Goal: Information Seeking & Learning: Learn about a topic

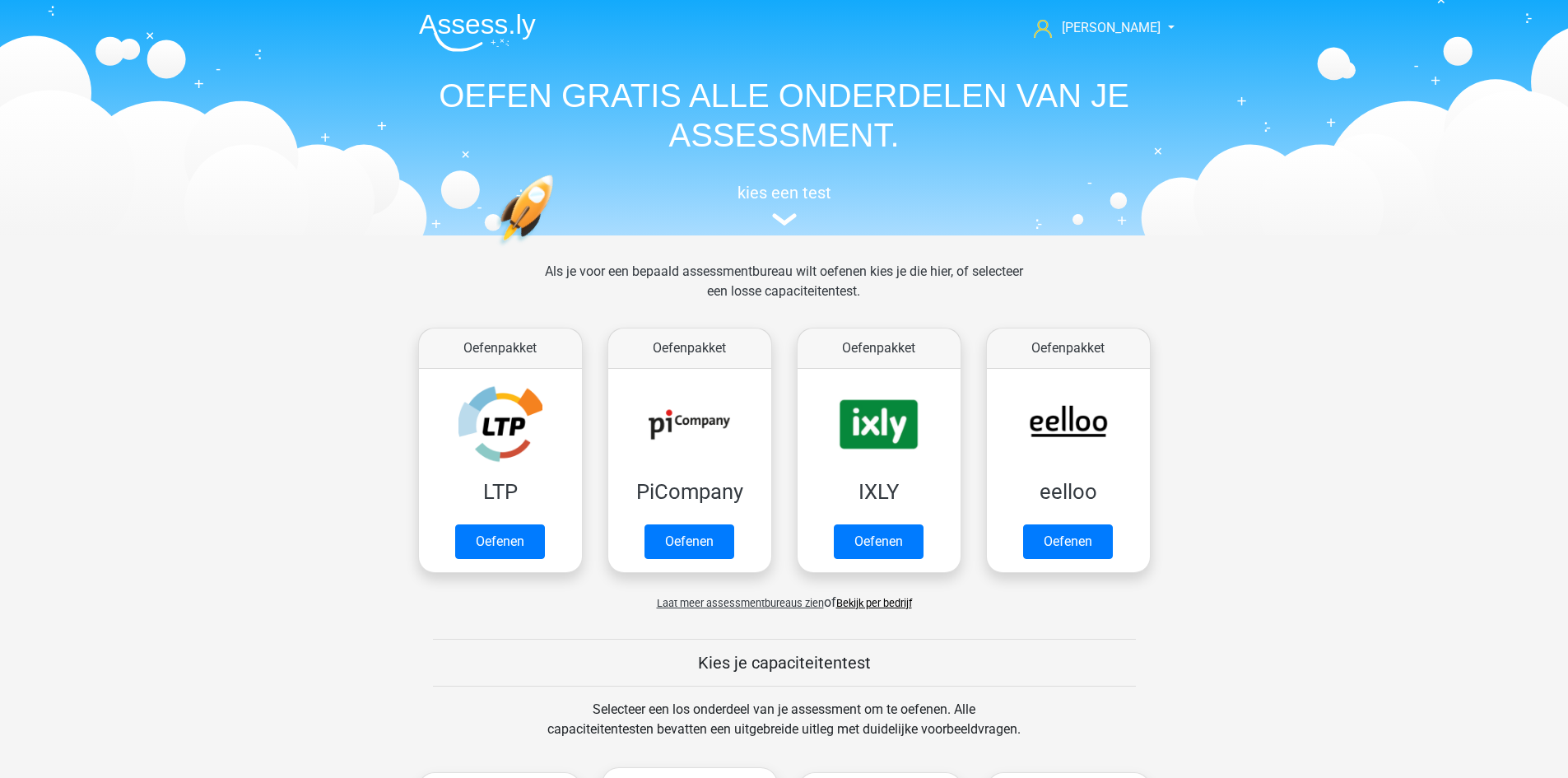
scroll to position [700, 0]
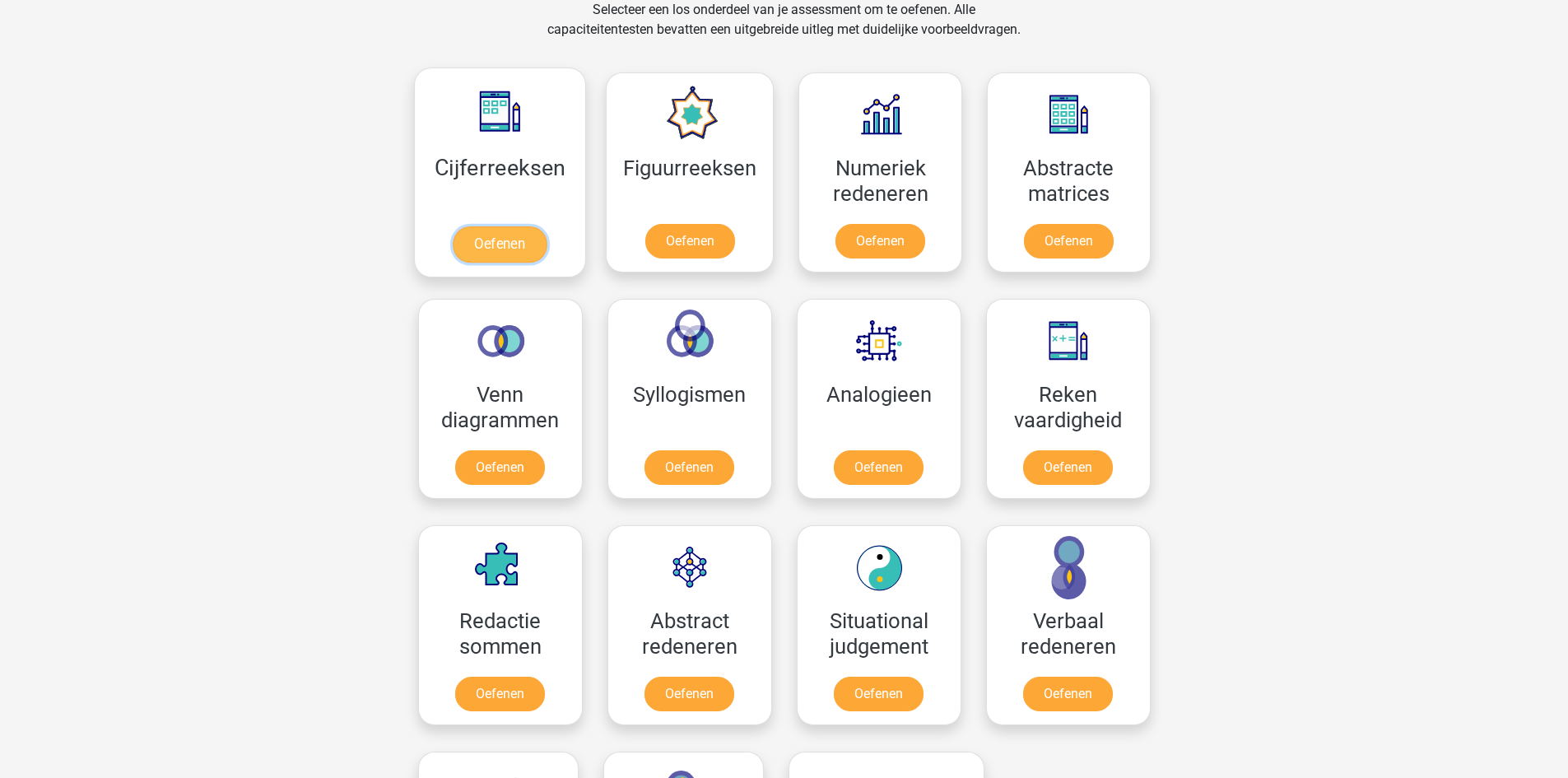
click at [535, 231] on link "Oefenen" at bounding box center [499, 245] width 94 height 36
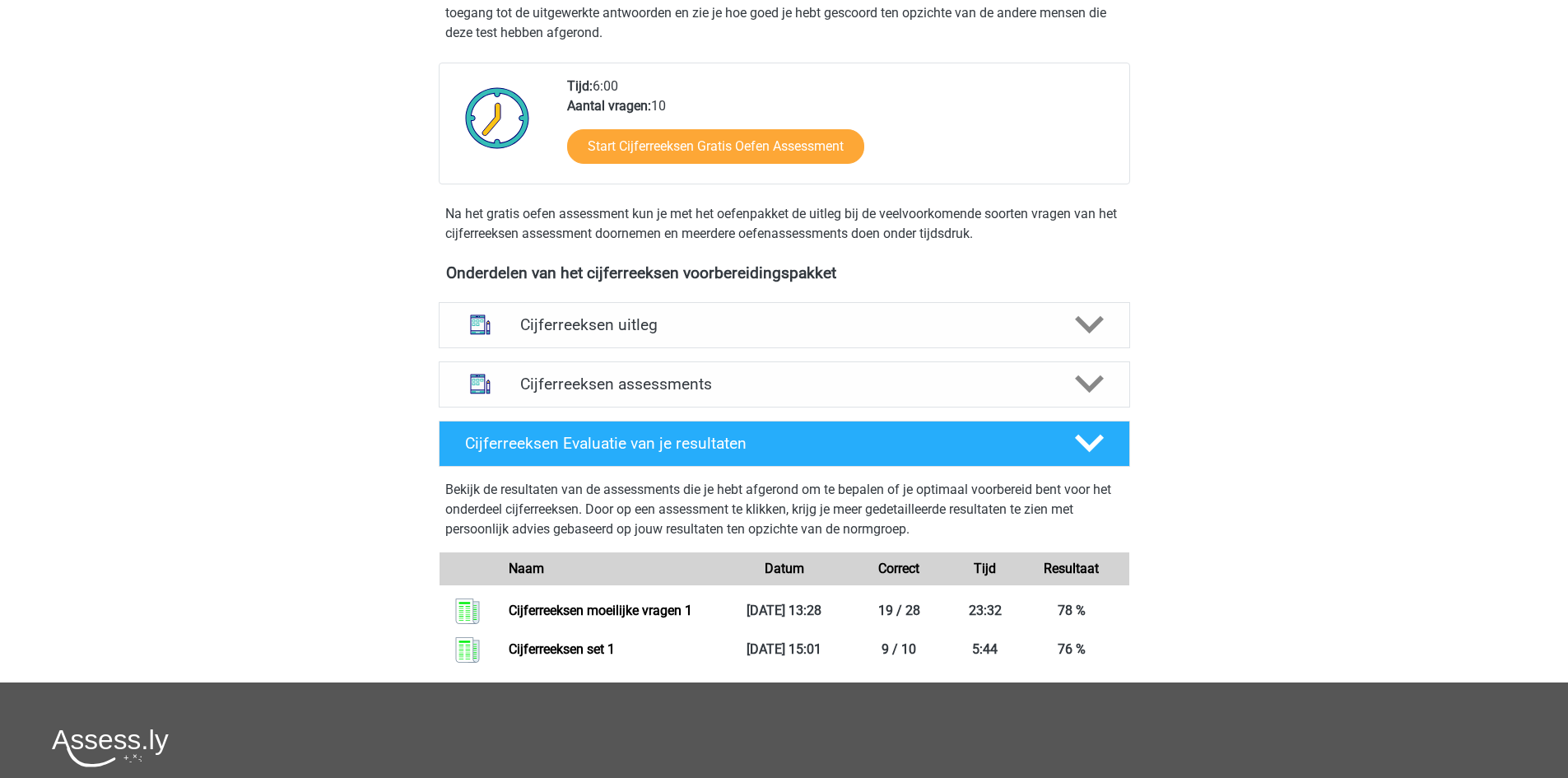
scroll to position [329, 0]
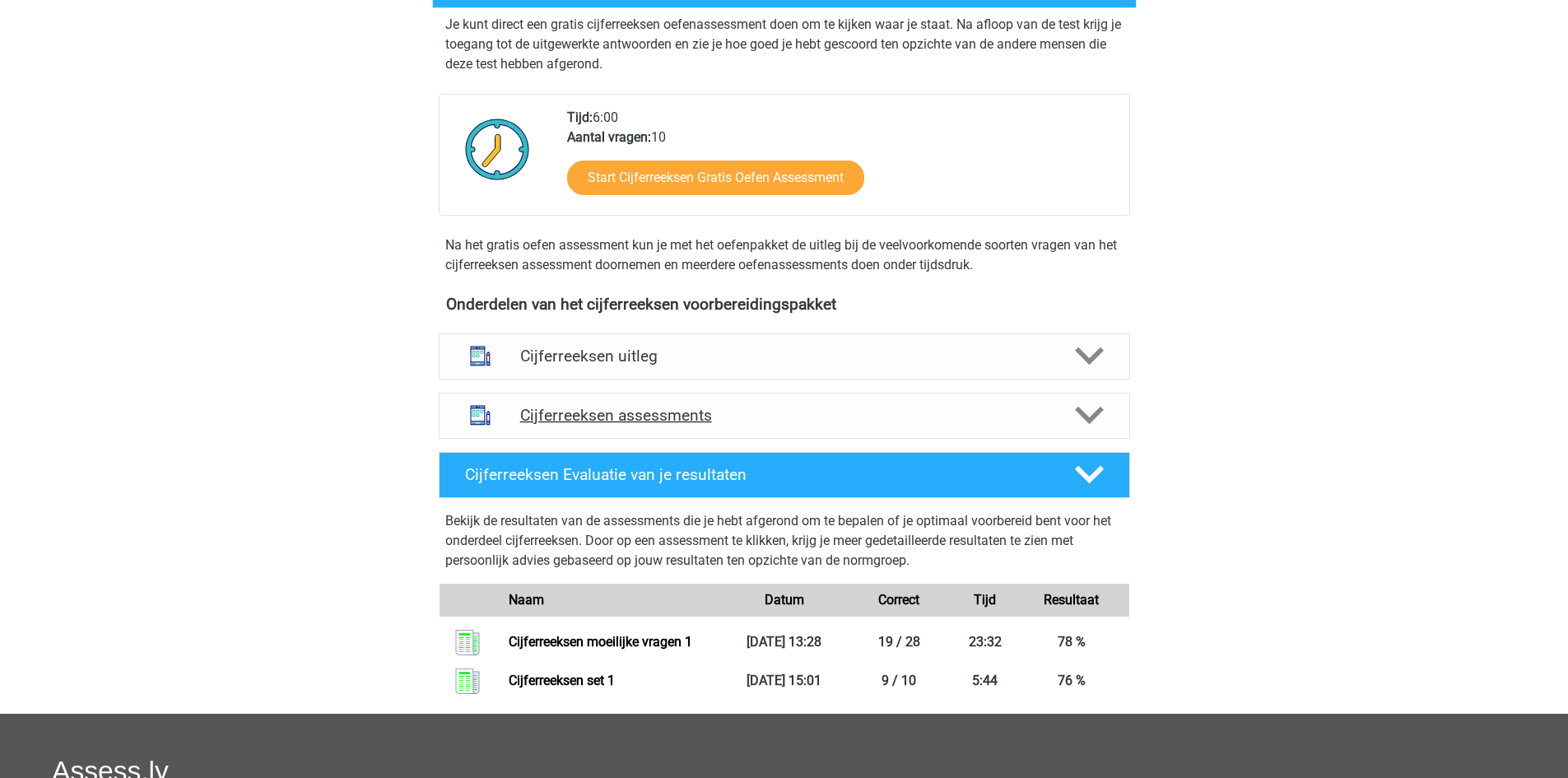
click at [699, 425] on h4 "Cijferreeksen assessments" at bounding box center [784, 416] width 529 height 19
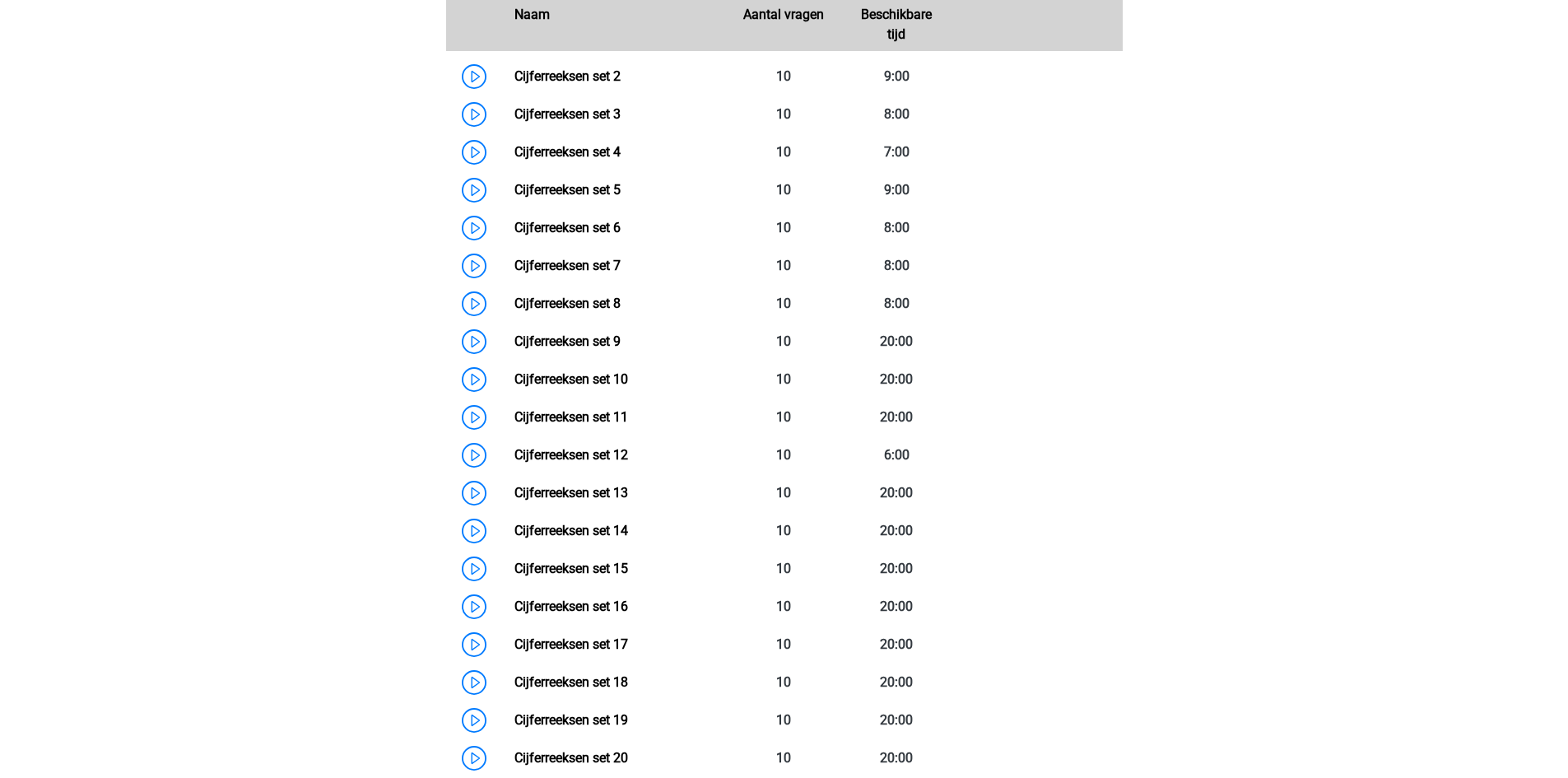
scroll to position [659, 0]
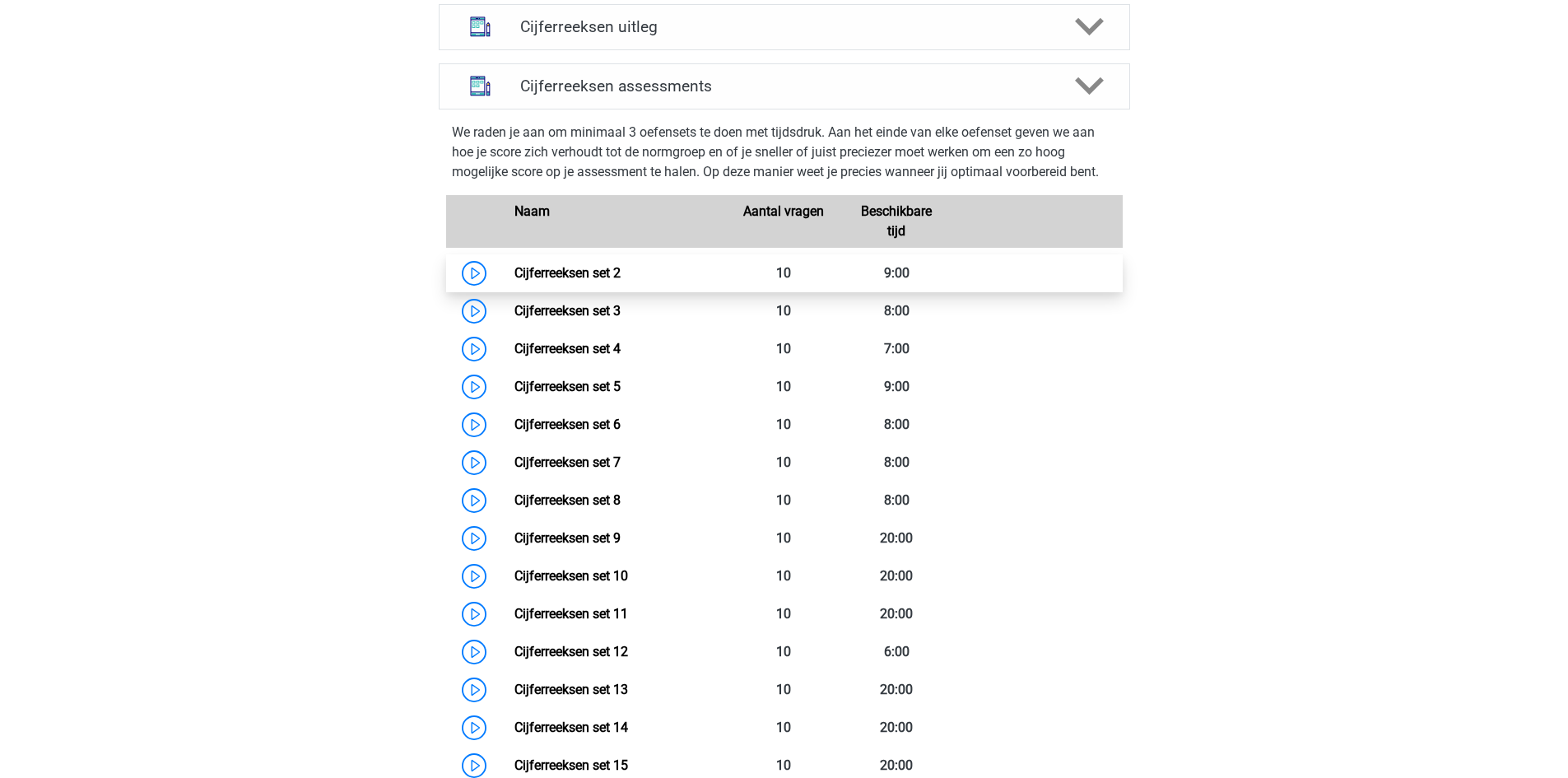
click at [514, 281] on link "Cijferreeksen set 2" at bounding box center [567, 273] width 106 height 16
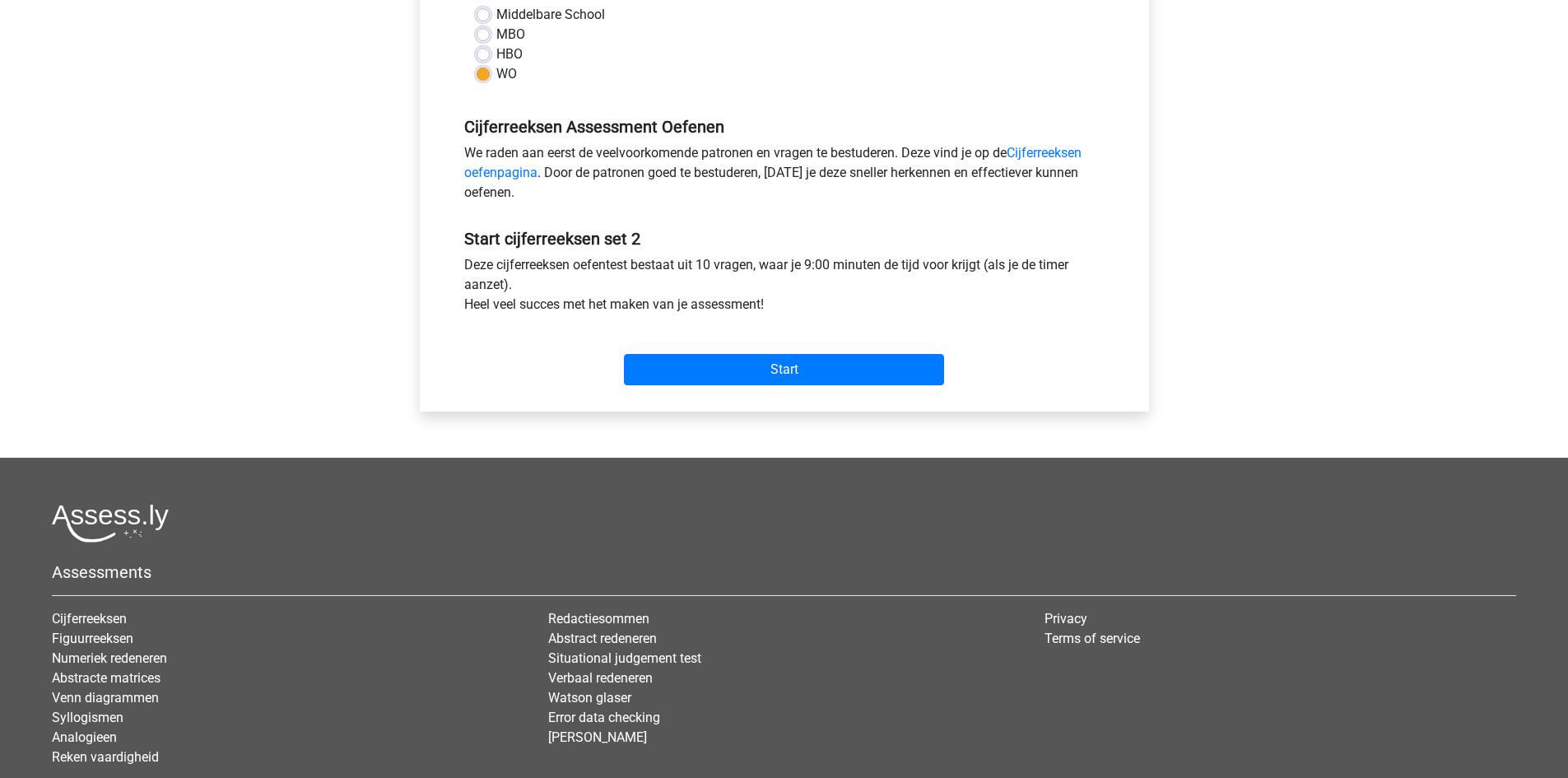
scroll to position [411, 0]
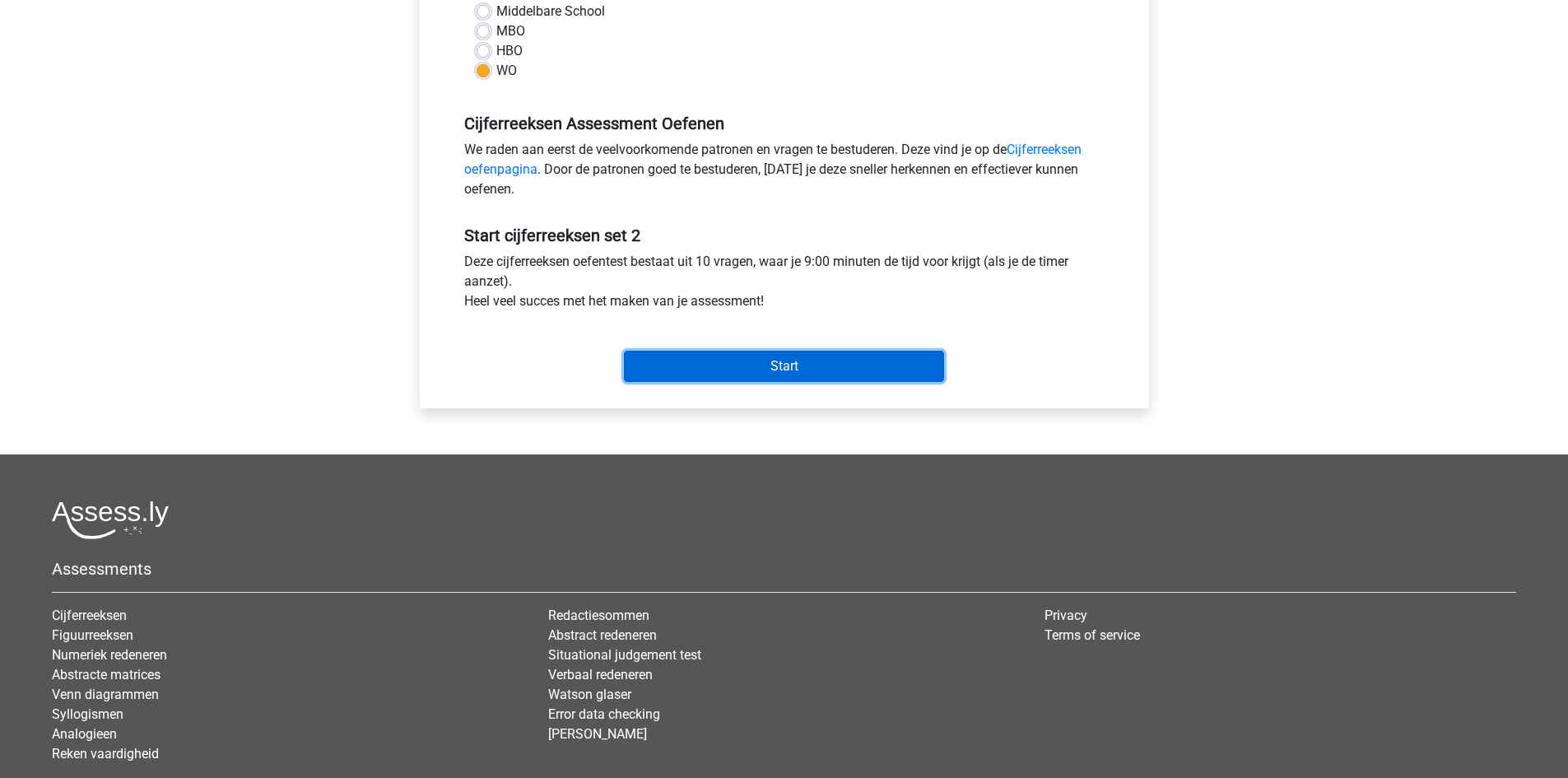
click at [743, 365] on input "Start" at bounding box center [784, 367] width 321 height 31
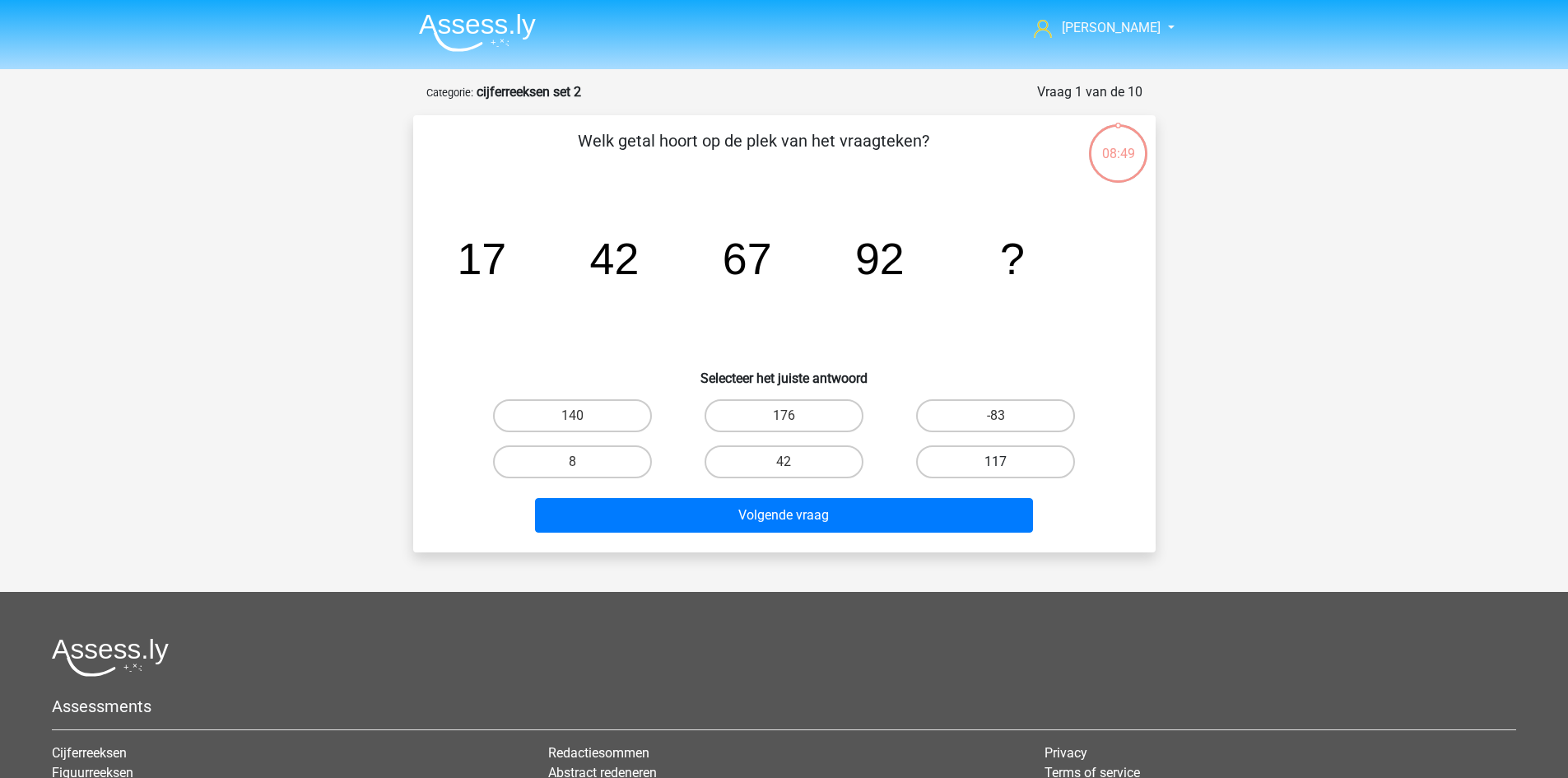
click at [967, 462] on label "117" at bounding box center [995, 462] width 159 height 33
click at [996, 462] on input "117" at bounding box center [1001, 467] width 10 height 10
radio input "true"
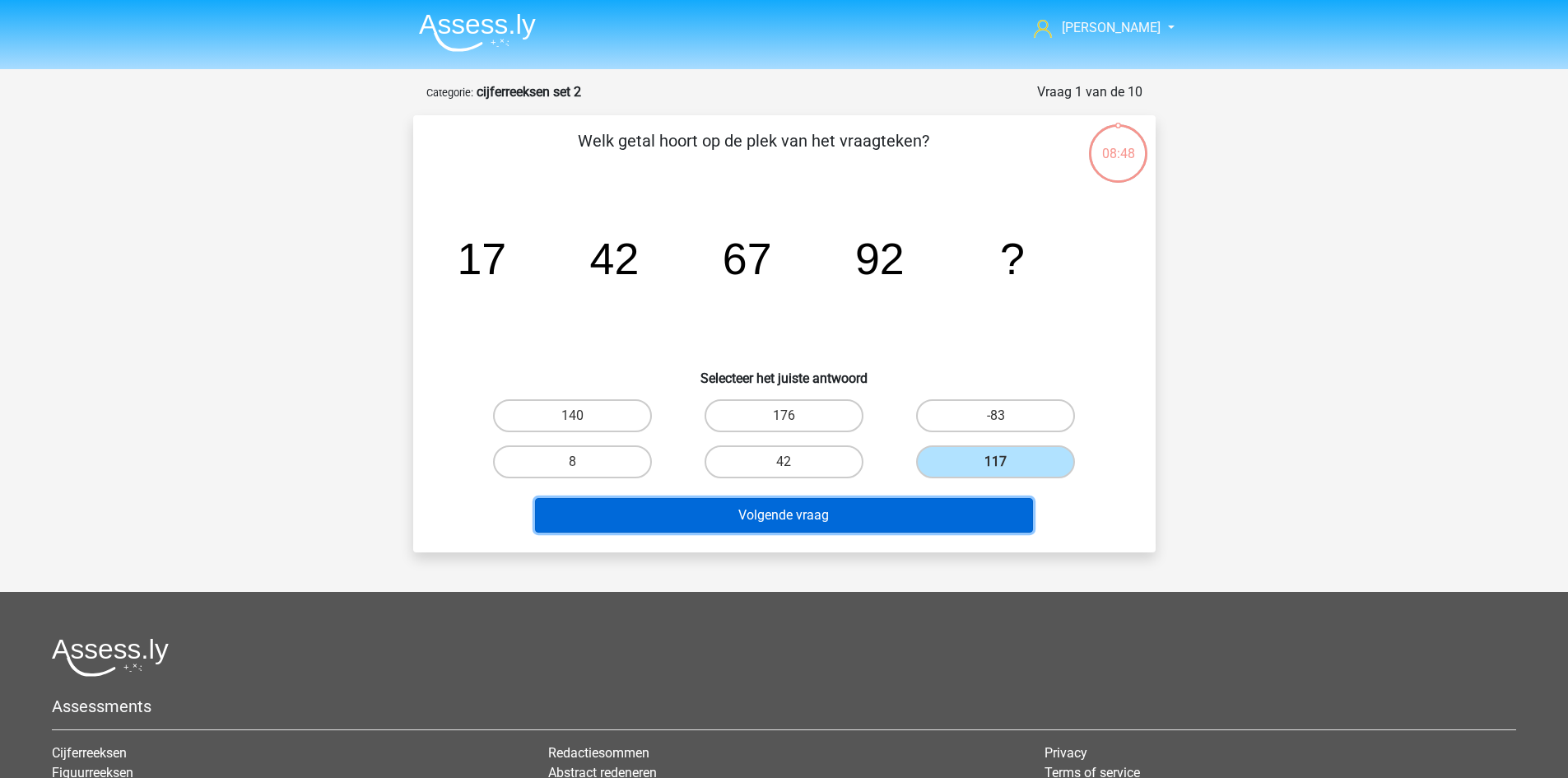
click at [869, 513] on button "Volgende vraag" at bounding box center [784, 515] width 498 height 35
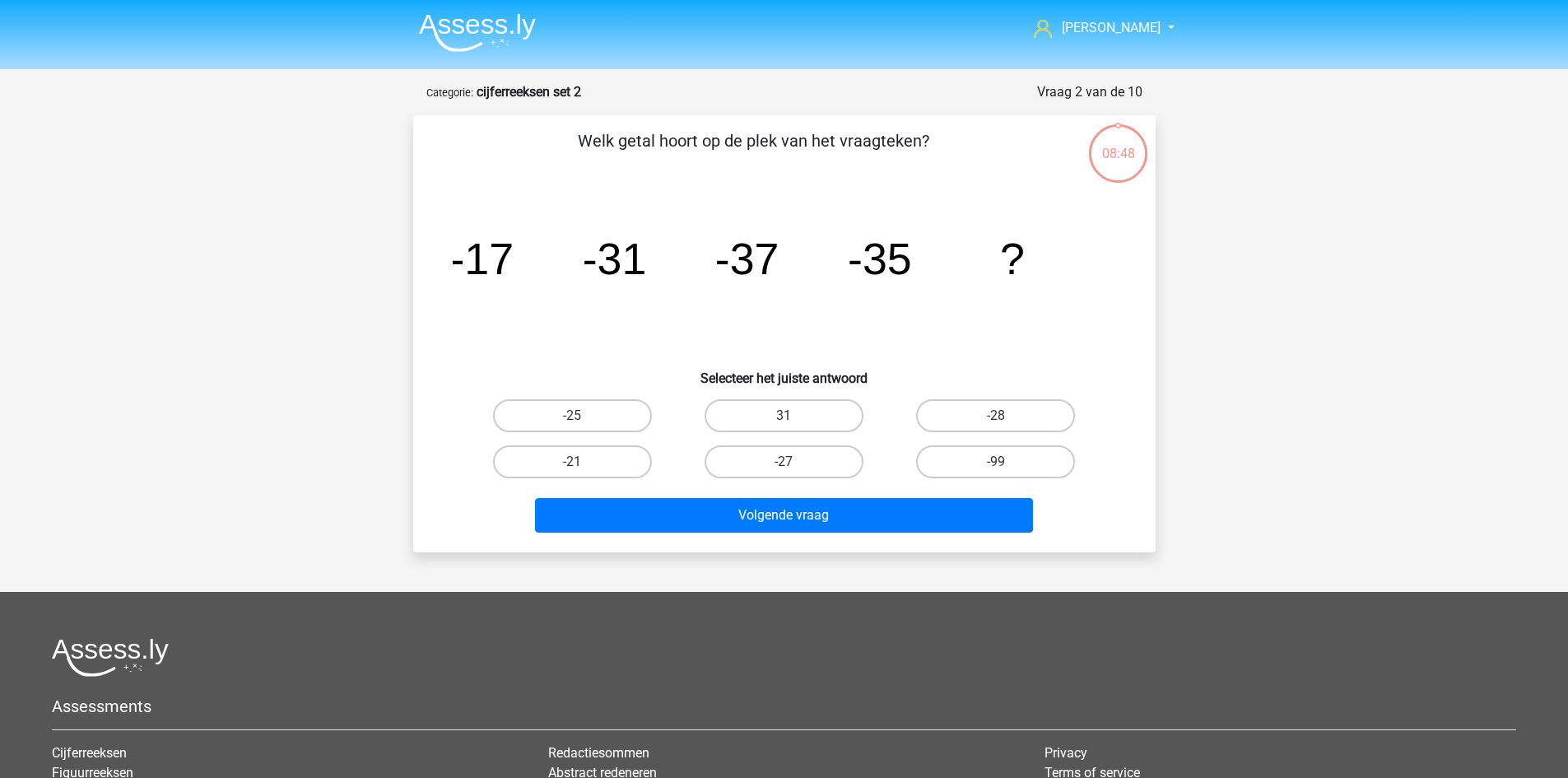
scroll to position [82, 0]
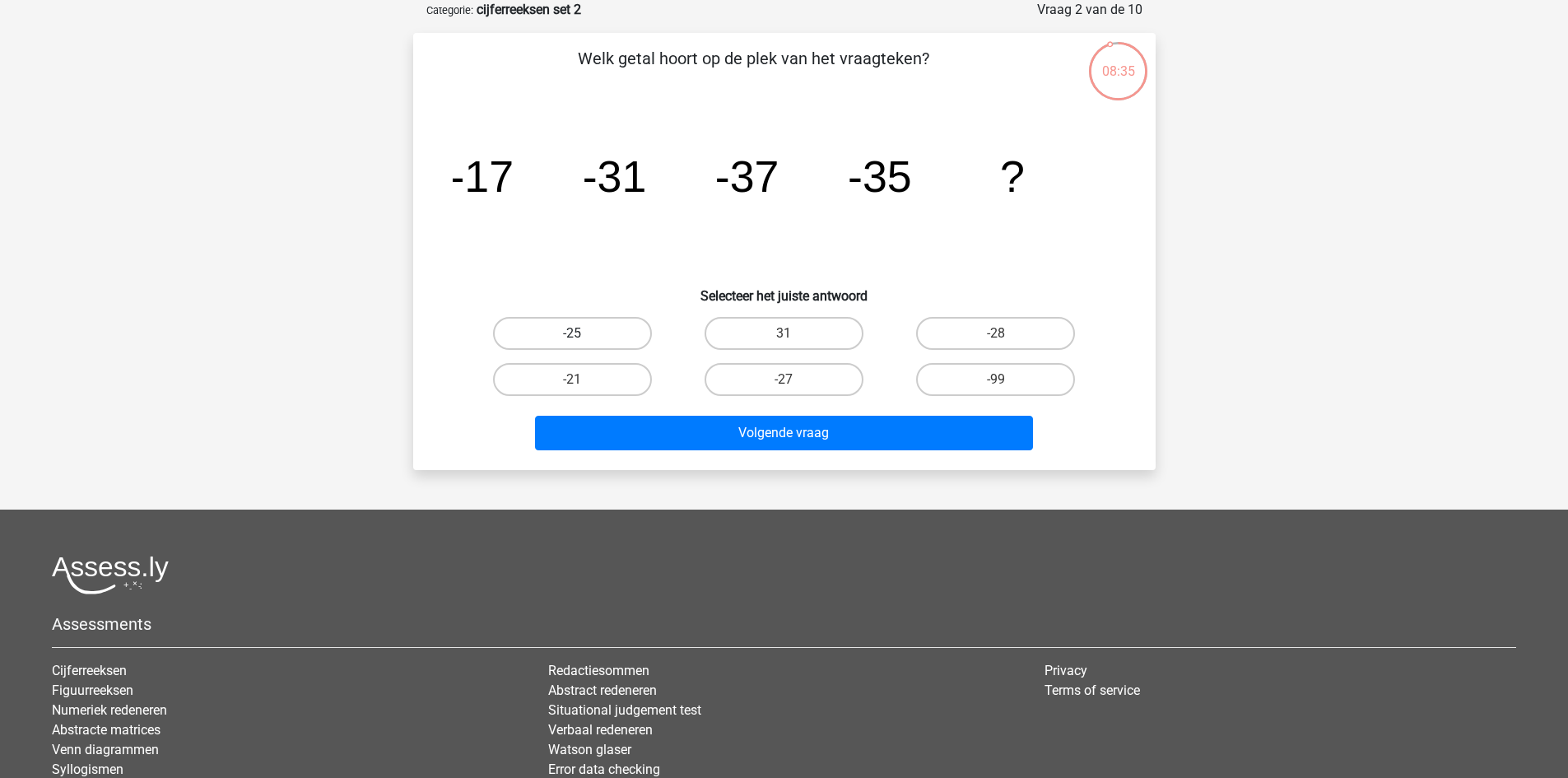
click at [594, 327] on label "-25" at bounding box center [573, 334] width 159 height 33
click at [582, 334] on input "-25" at bounding box center [577, 339] width 10 height 10
radio input "true"
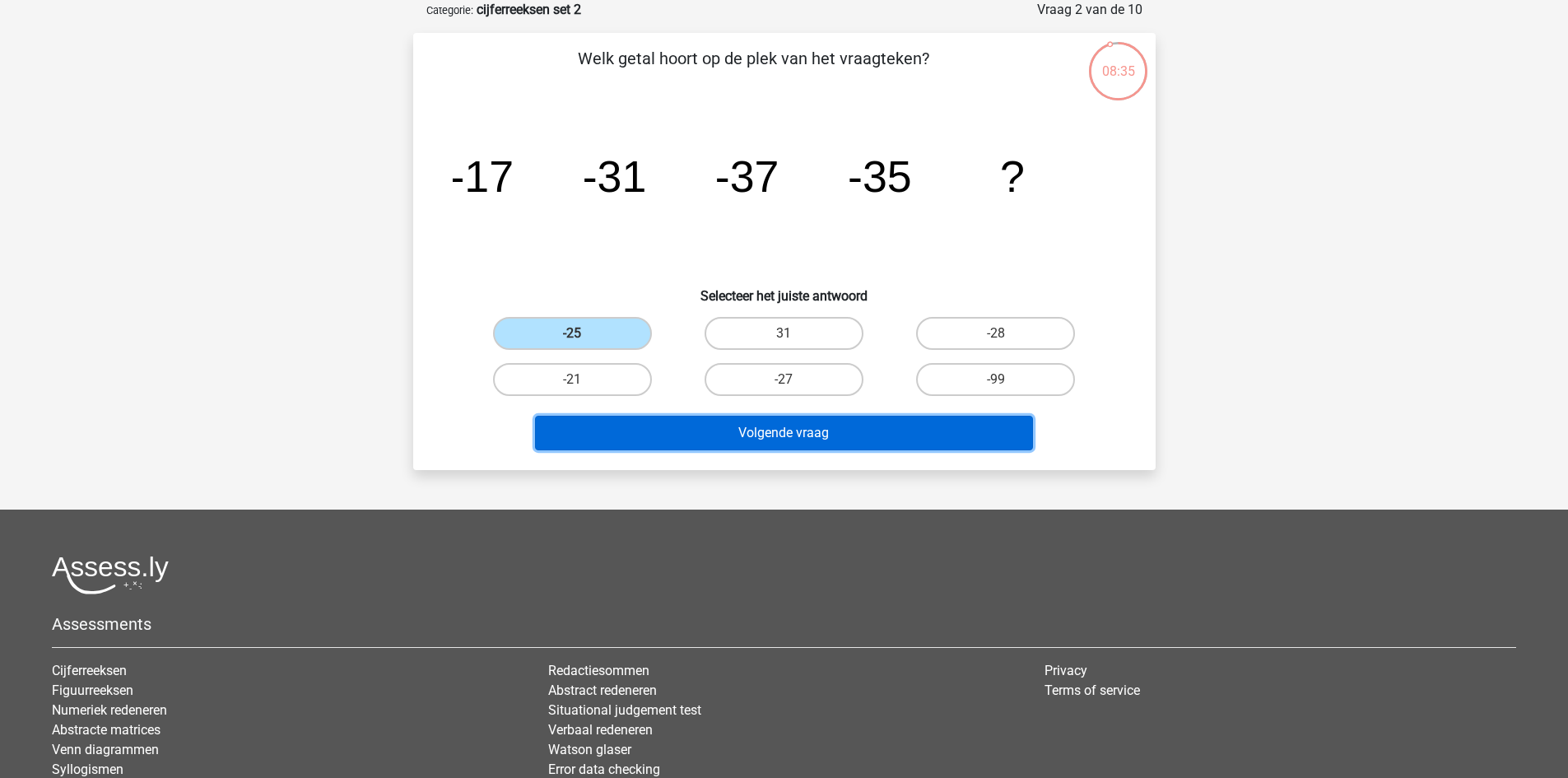
click at [768, 435] on button "Volgende vraag" at bounding box center [784, 433] width 498 height 35
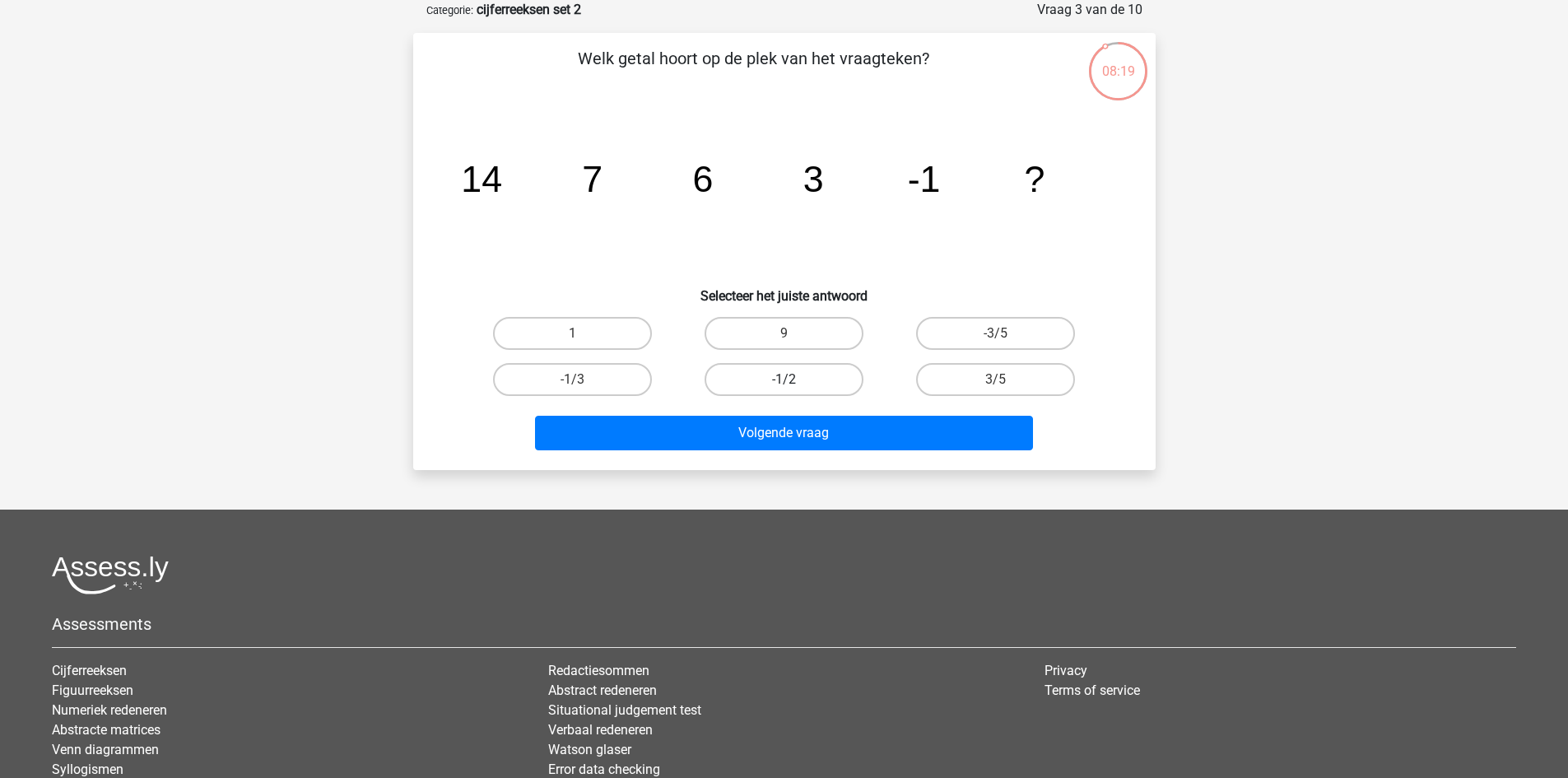
click at [842, 375] on label "-1/2" at bounding box center [784, 379] width 159 height 33
click at [794, 379] on input "-1/2" at bounding box center [789, 385] width 10 height 10
radio input "true"
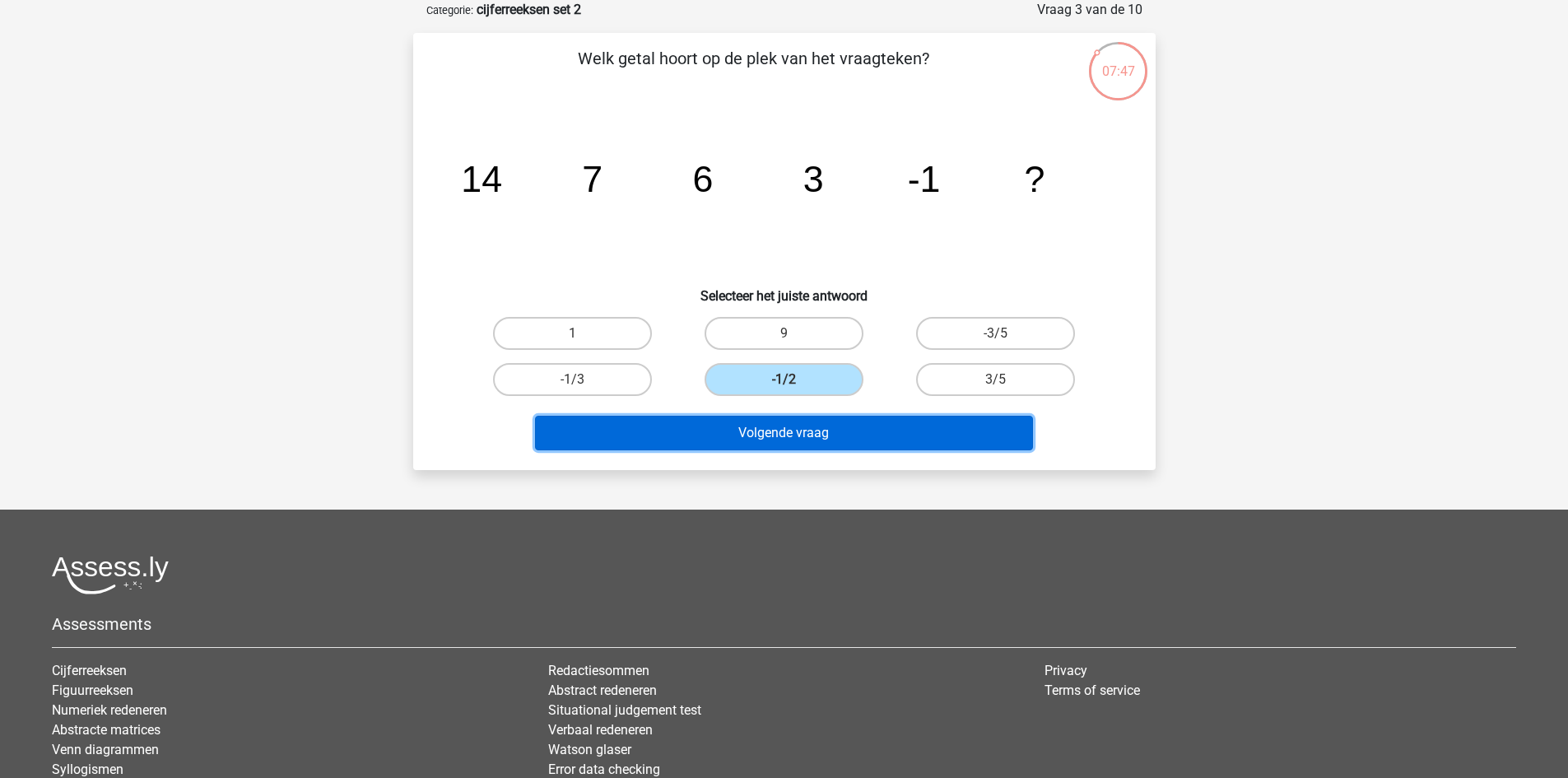
click at [892, 430] on button "Volgende vraag" at bounding box center [784, 433] width 498 height 35
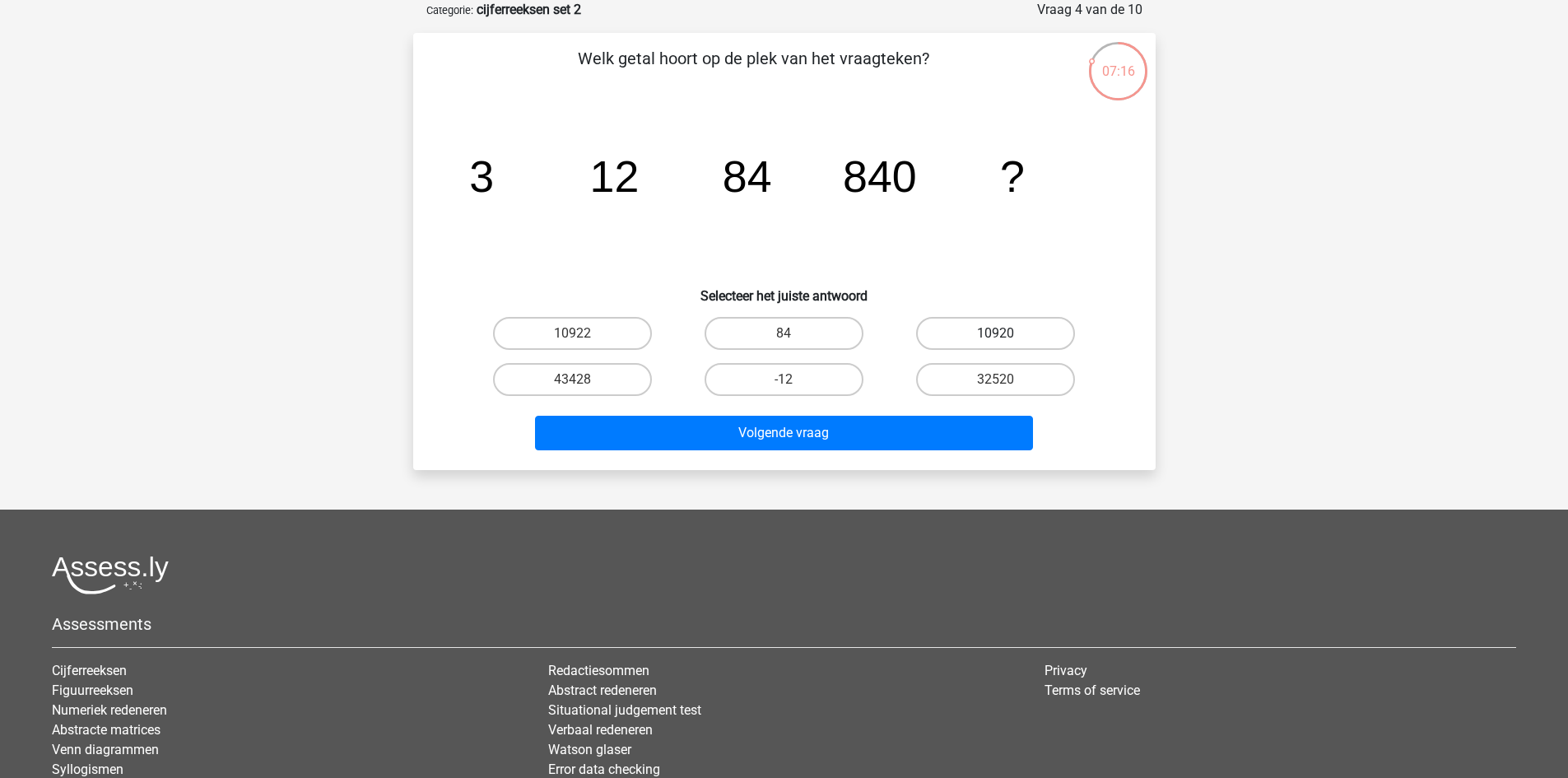
click at [943, 339] on label "10920" at bounding box center [995, 334] width 159 height 33
click at [996, 339] on input "10920" at bounding box center [1001, 339] width 10 height 10
radio input "true"
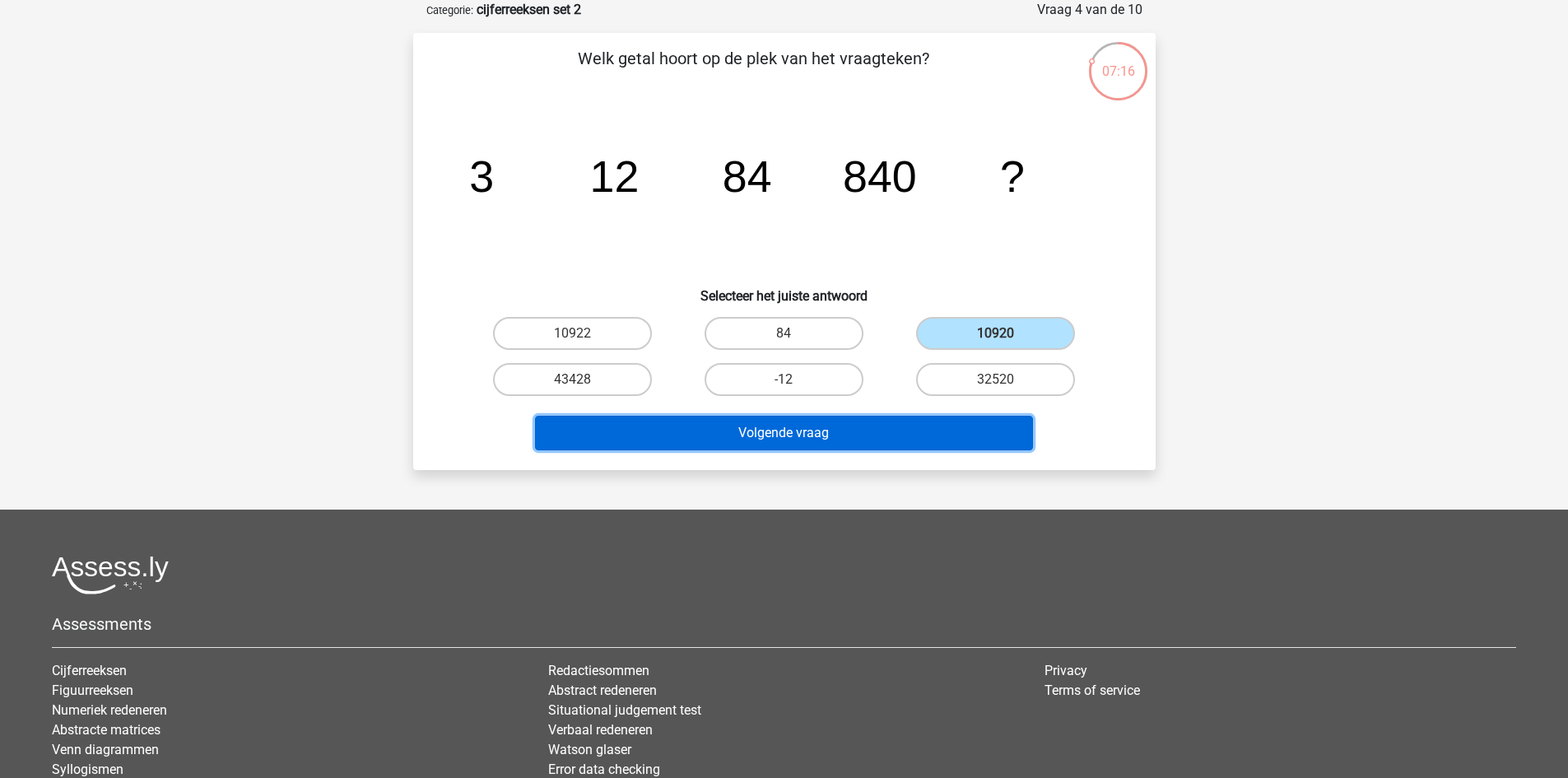
click at [910, 416] on button "Volgende vraag" at bounding box center [784, 433] width 498 height 35
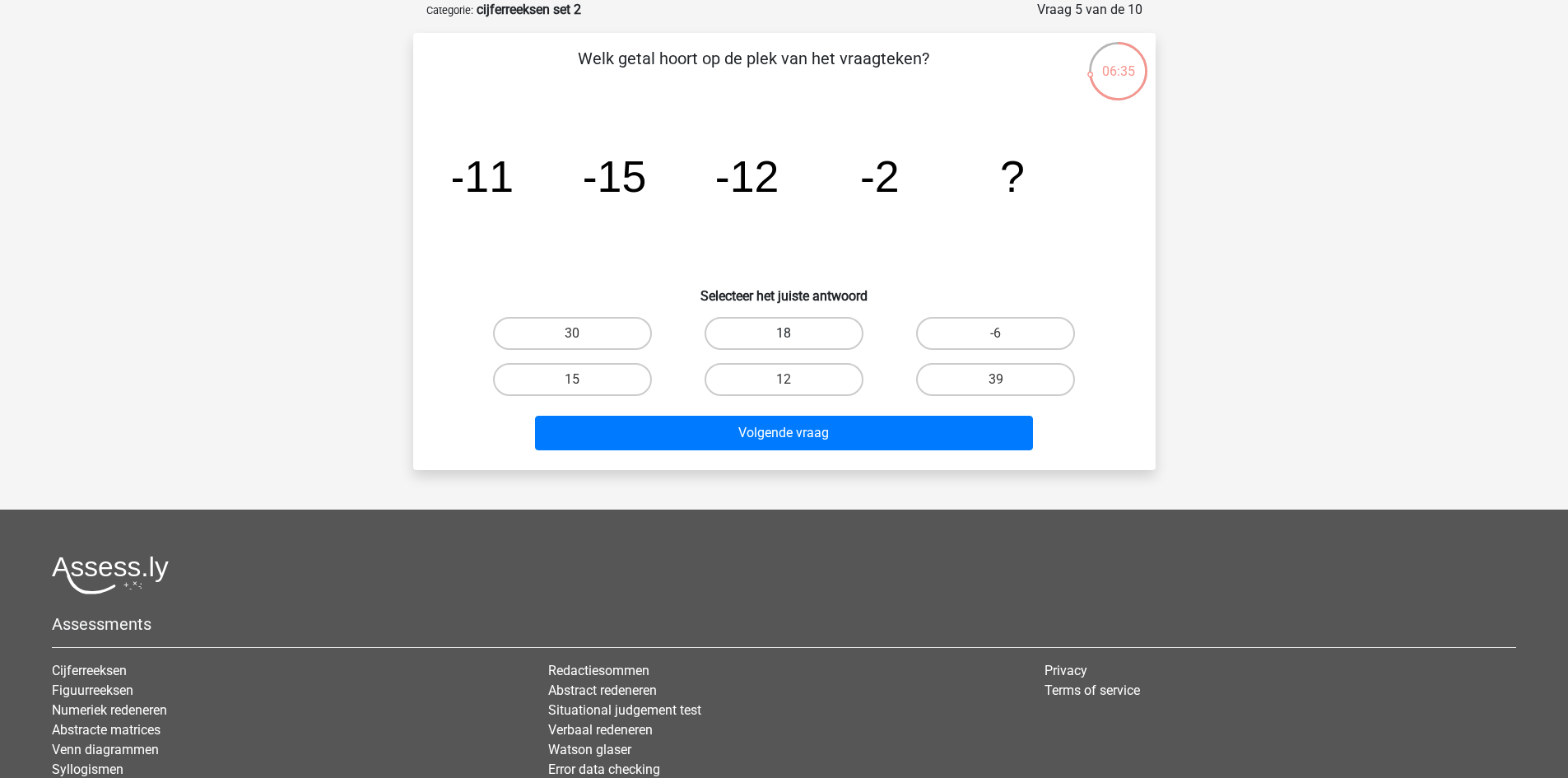
click at [828, 335] on label "18" at bounding box center [784, 334] width 159 height 33
click at [794, 335] on input "18" at bounding box center [789, 339] width 10 height 10
radio input "true"
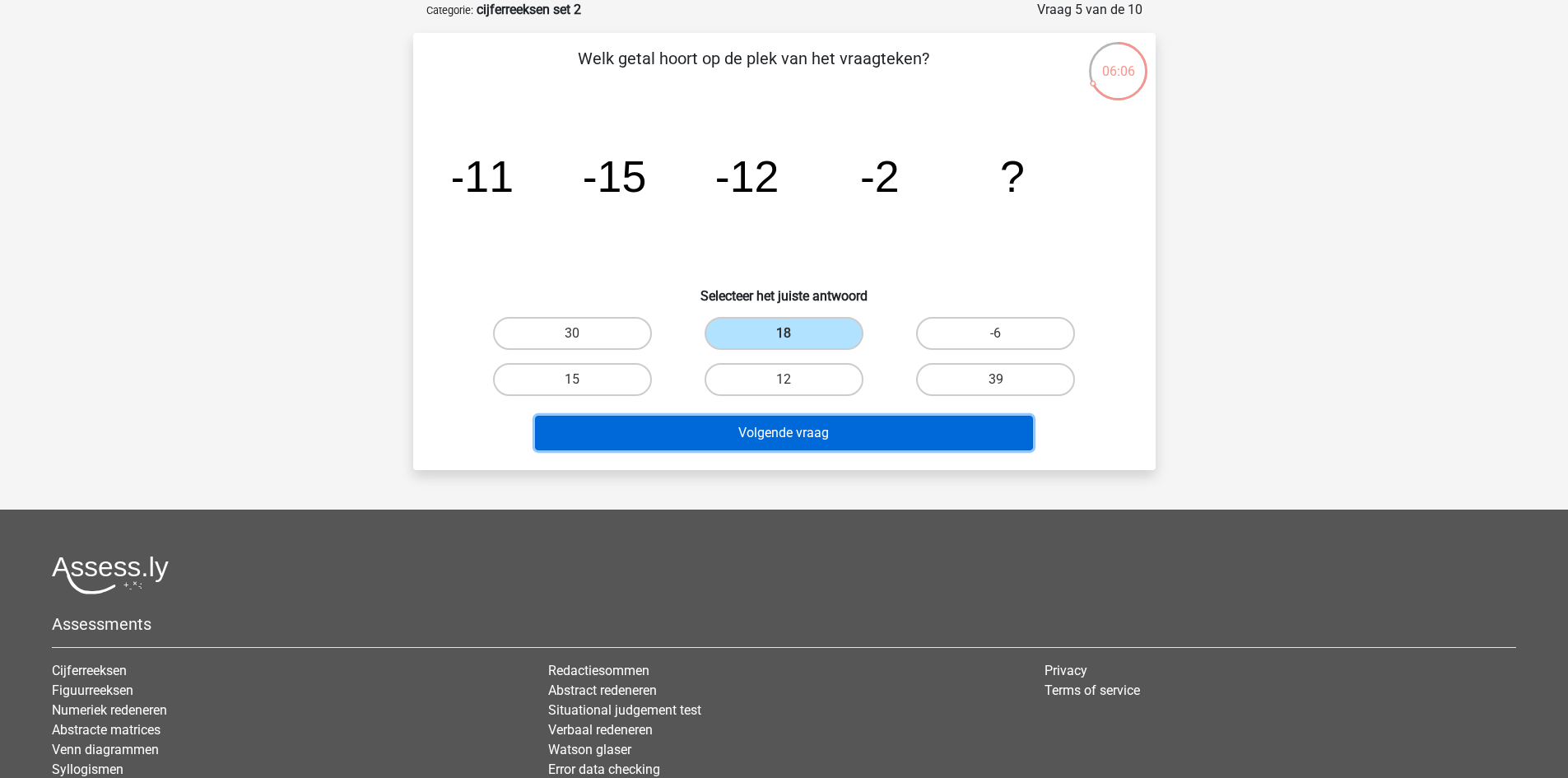
click at [796, 429] on button "Volgende vraag" at bounding box center [784, 433] width 498 height 35
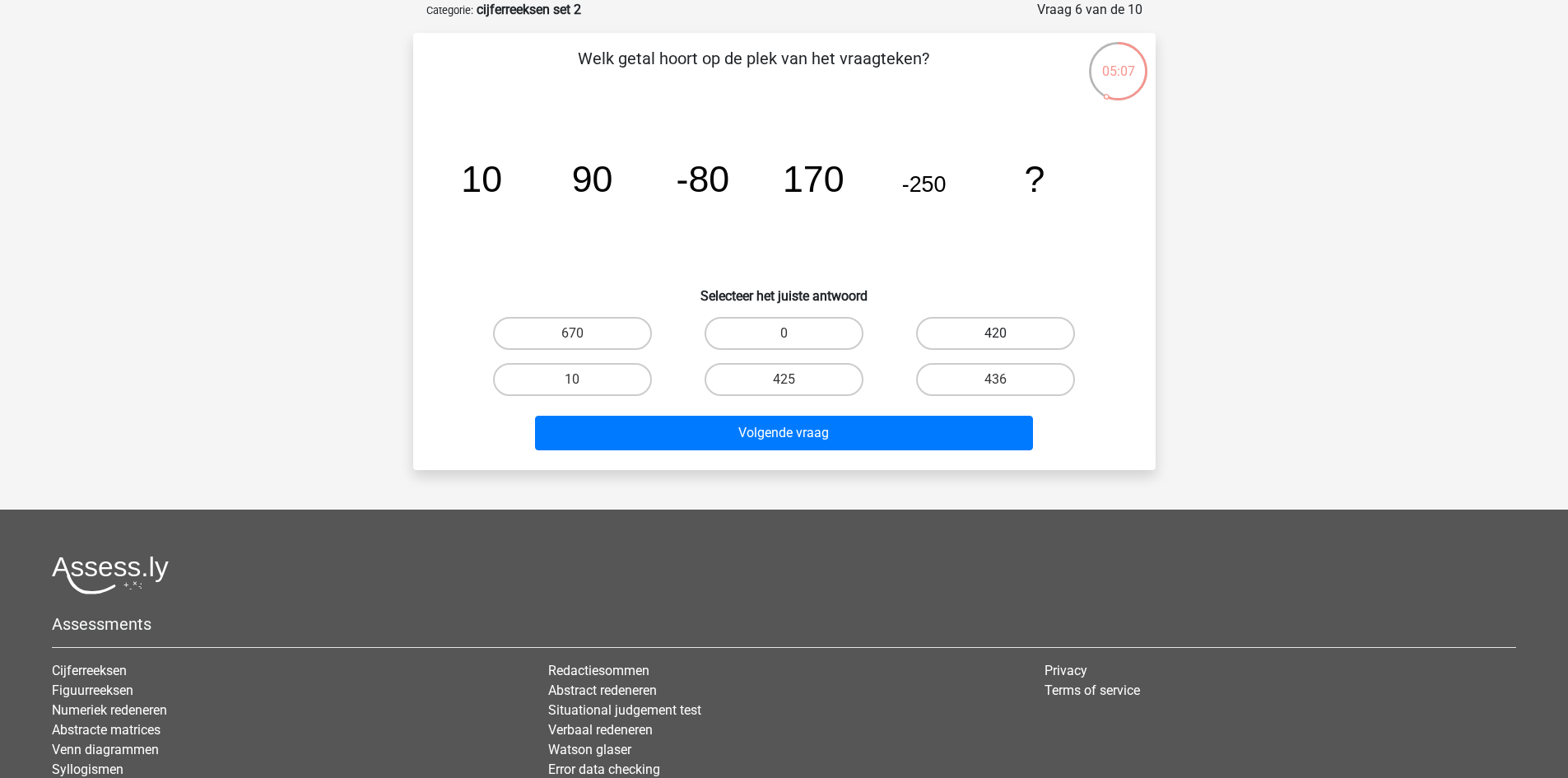
click at [969, 333] on label "420" at bounding box center [995, 334] width 159 height 33
click at [996, 334] on input "420" at bounding box center [1001, 339] width 10 height 10
radio input "true"
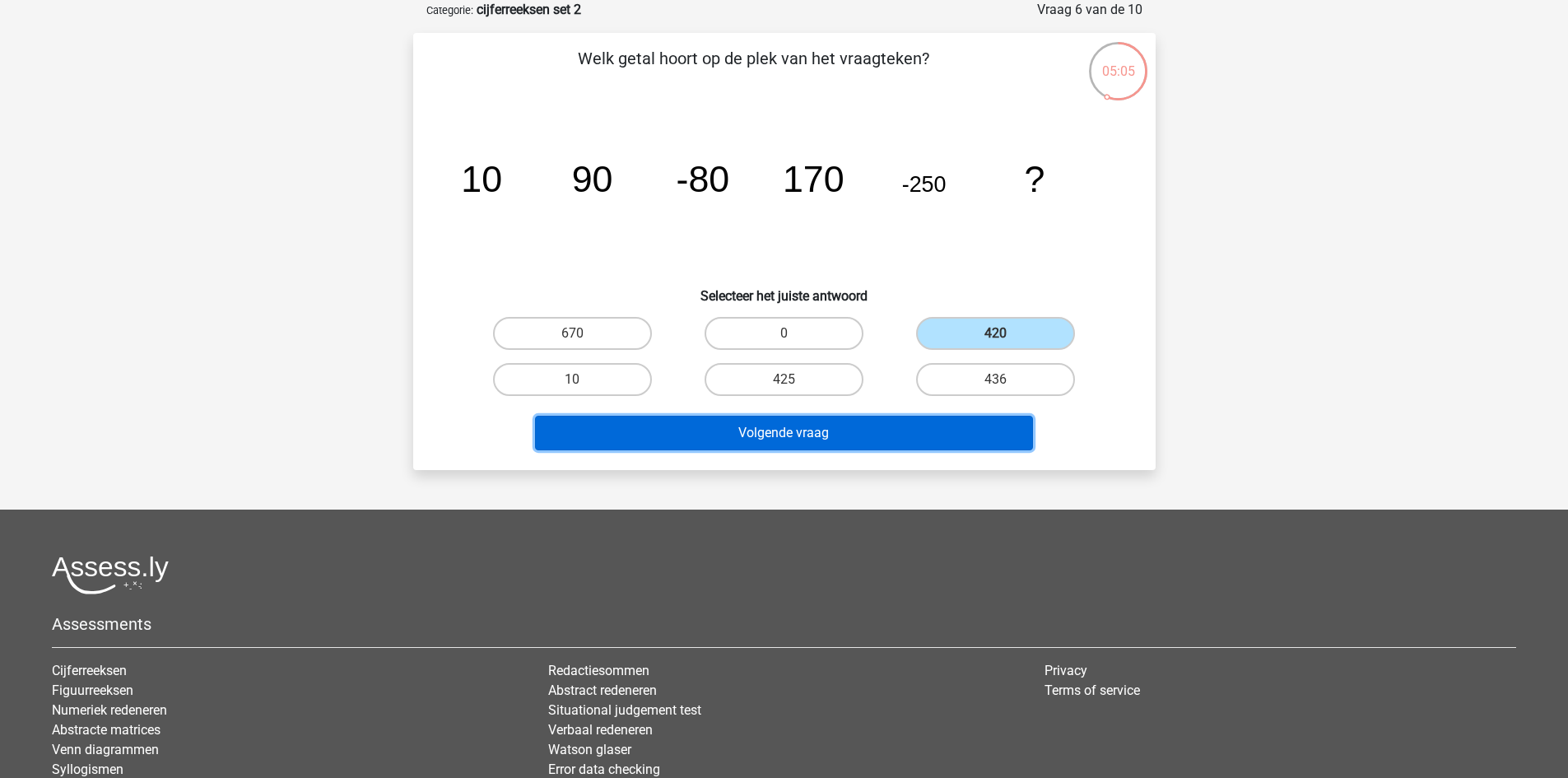
click at [860, 442] on button "Volgende vraag" at bounding box center [784, 433] width 498 height 35
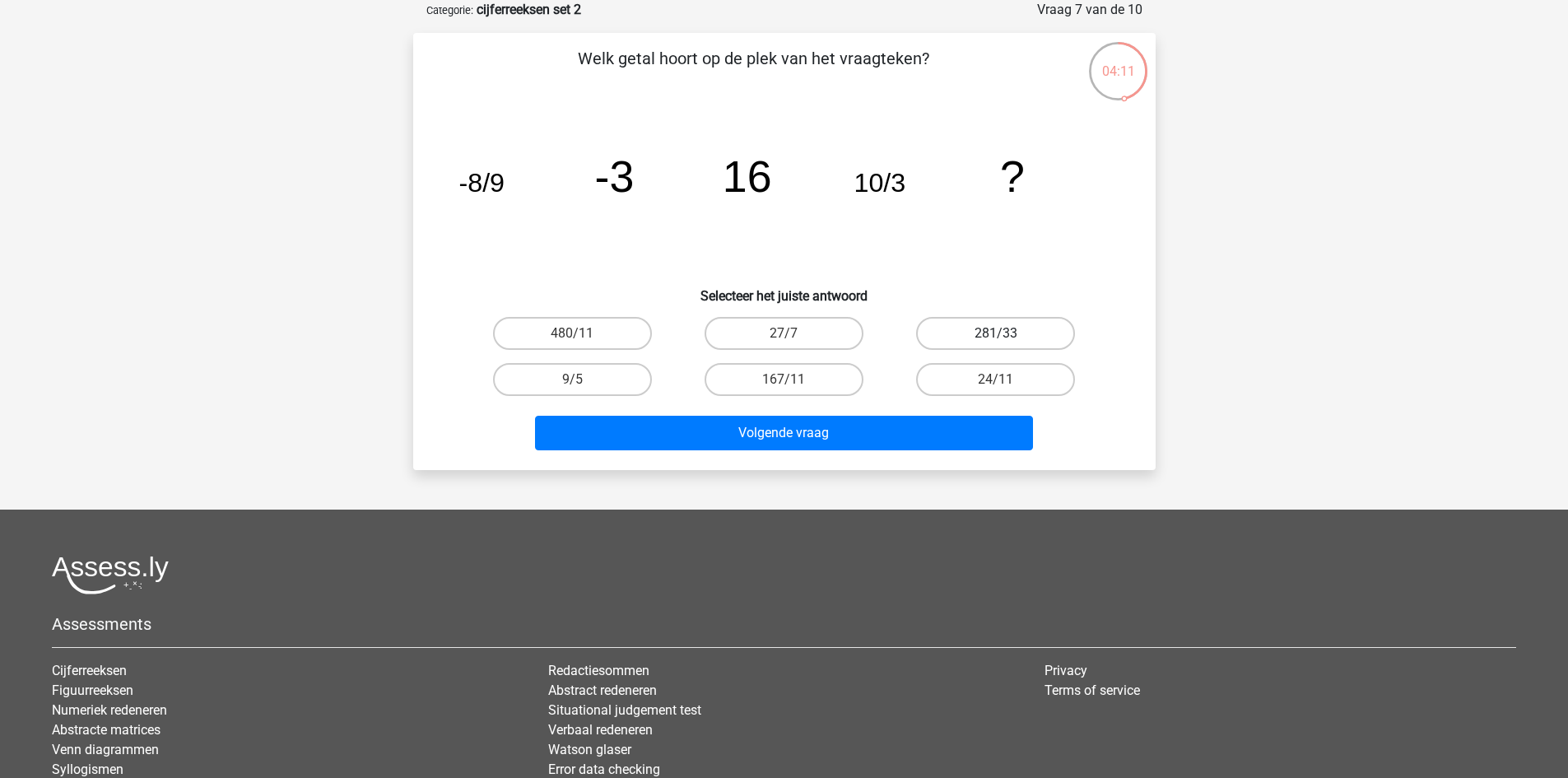
click at [990, 336] on label "281/33" at bounding box center [995, 334] width 159 height 33
click at [996, 336] on input "281/33" at bounding box center [1001, 339] width 10 height 10
radio input "true"
click at [815, 380] on label "167/11" at bounding box center [784, 379] width 159 height 33
click at [794, 380] on input "167/11" at bounding box center [789, 385] width 10 height 10
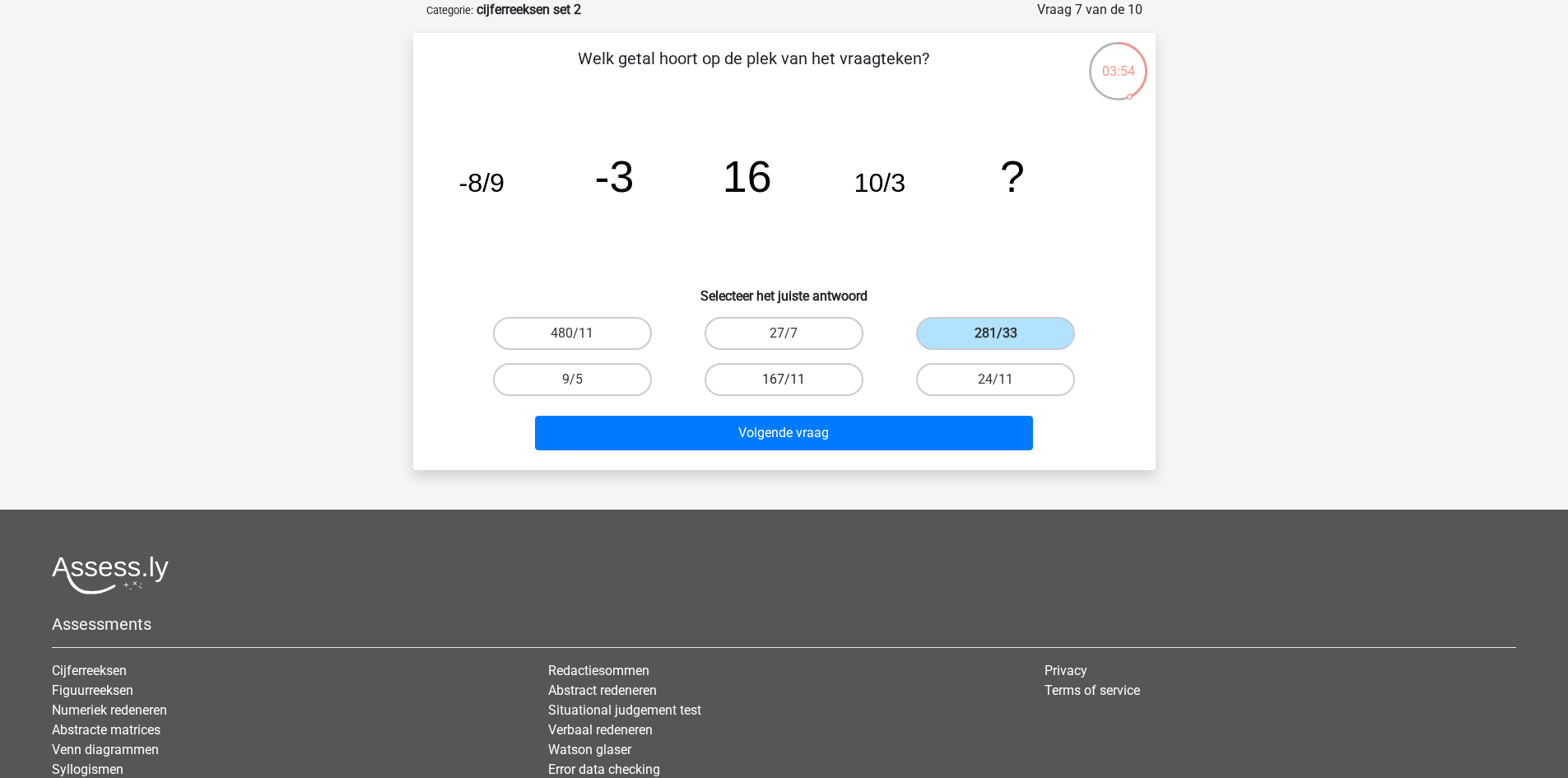
radio input "true"
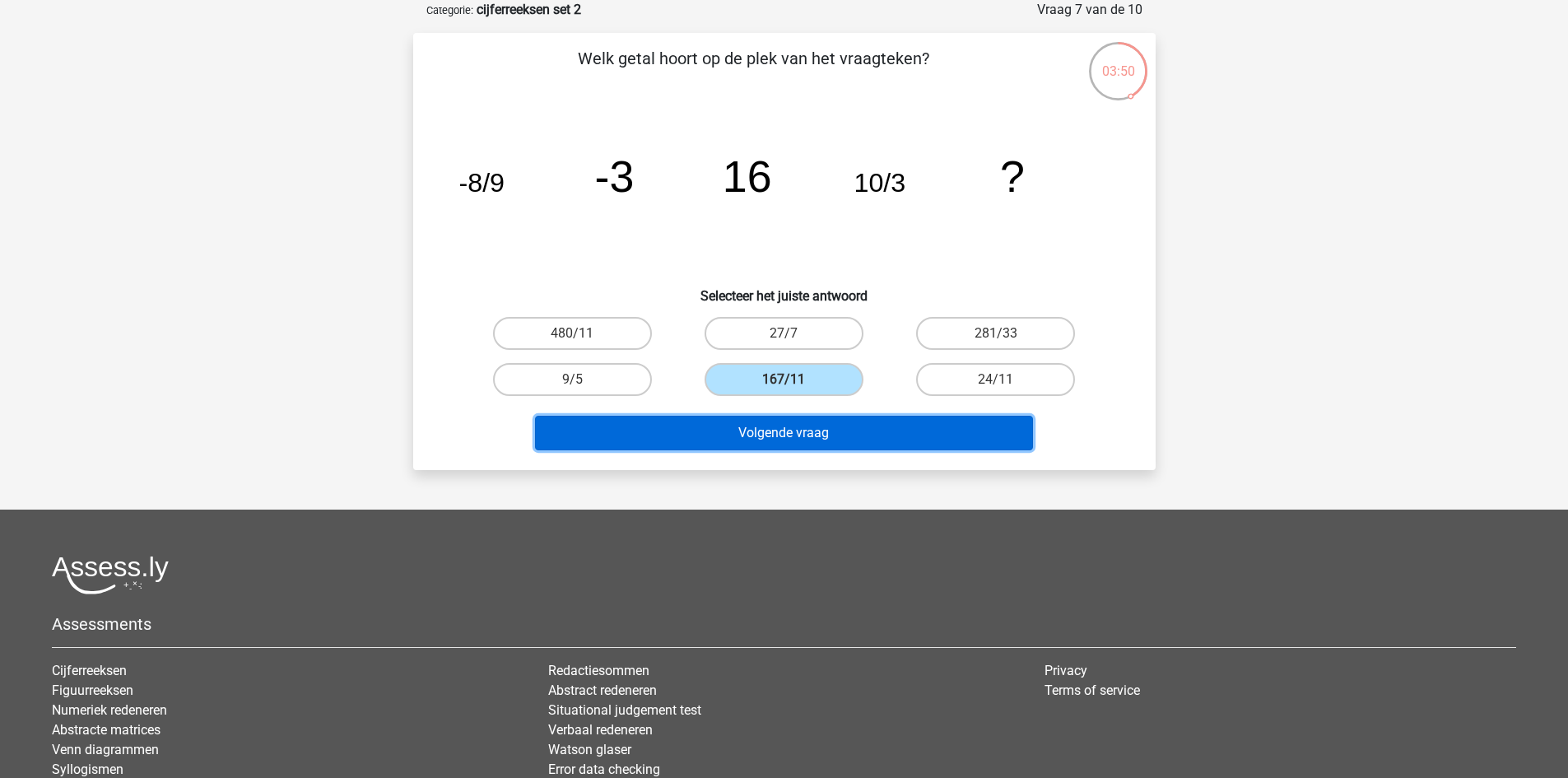
click at [796, 439] on button "Volgende vraag" at bounding box center [784, 433] width 498 height 35
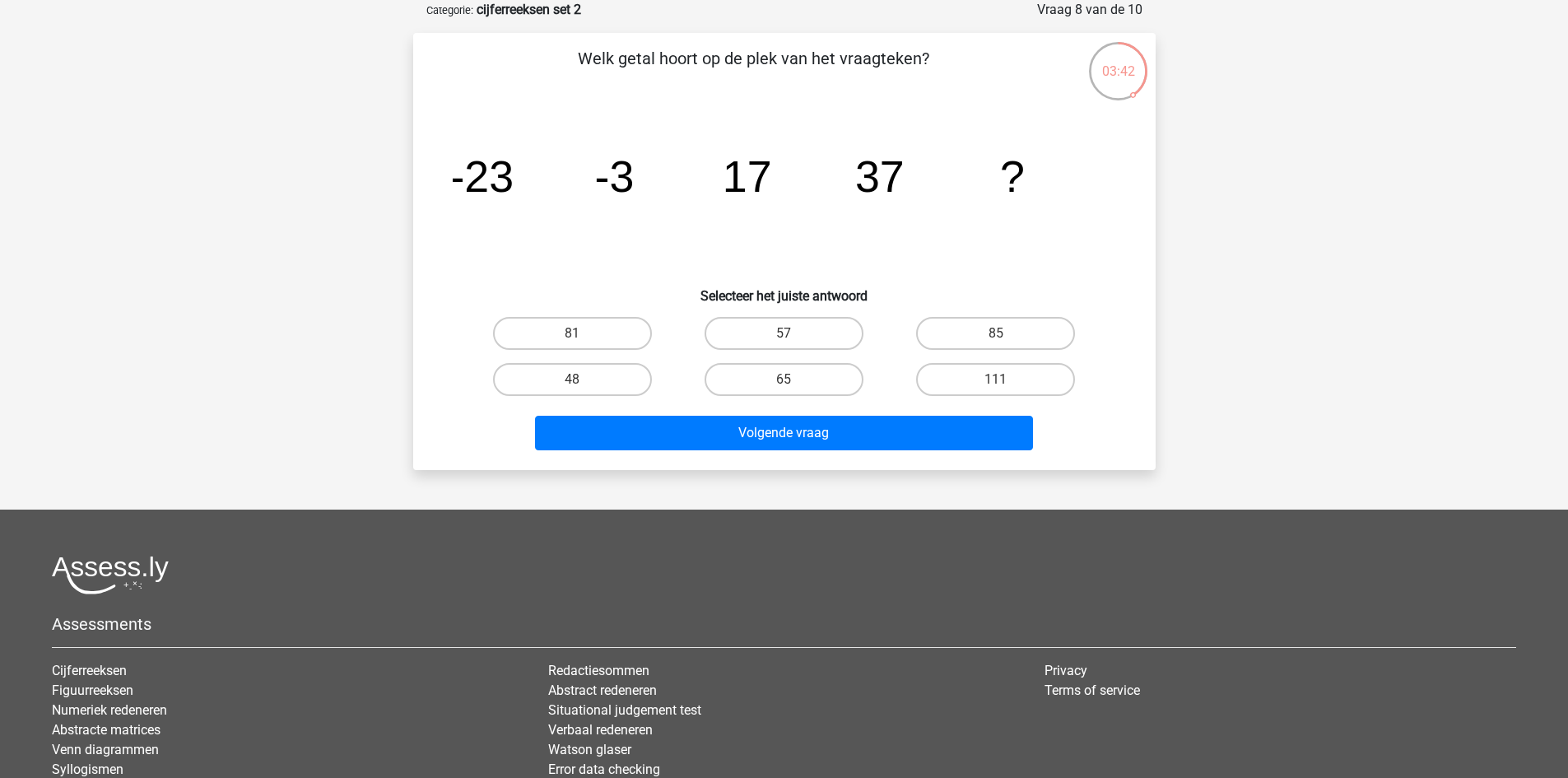
click at [783, 334] on label "57" at bounding box center [784, 334] width 159 height 33
click at [784, 334] on input "57" at bounding box center [789, 339] width 10 height 10
radio input "true"
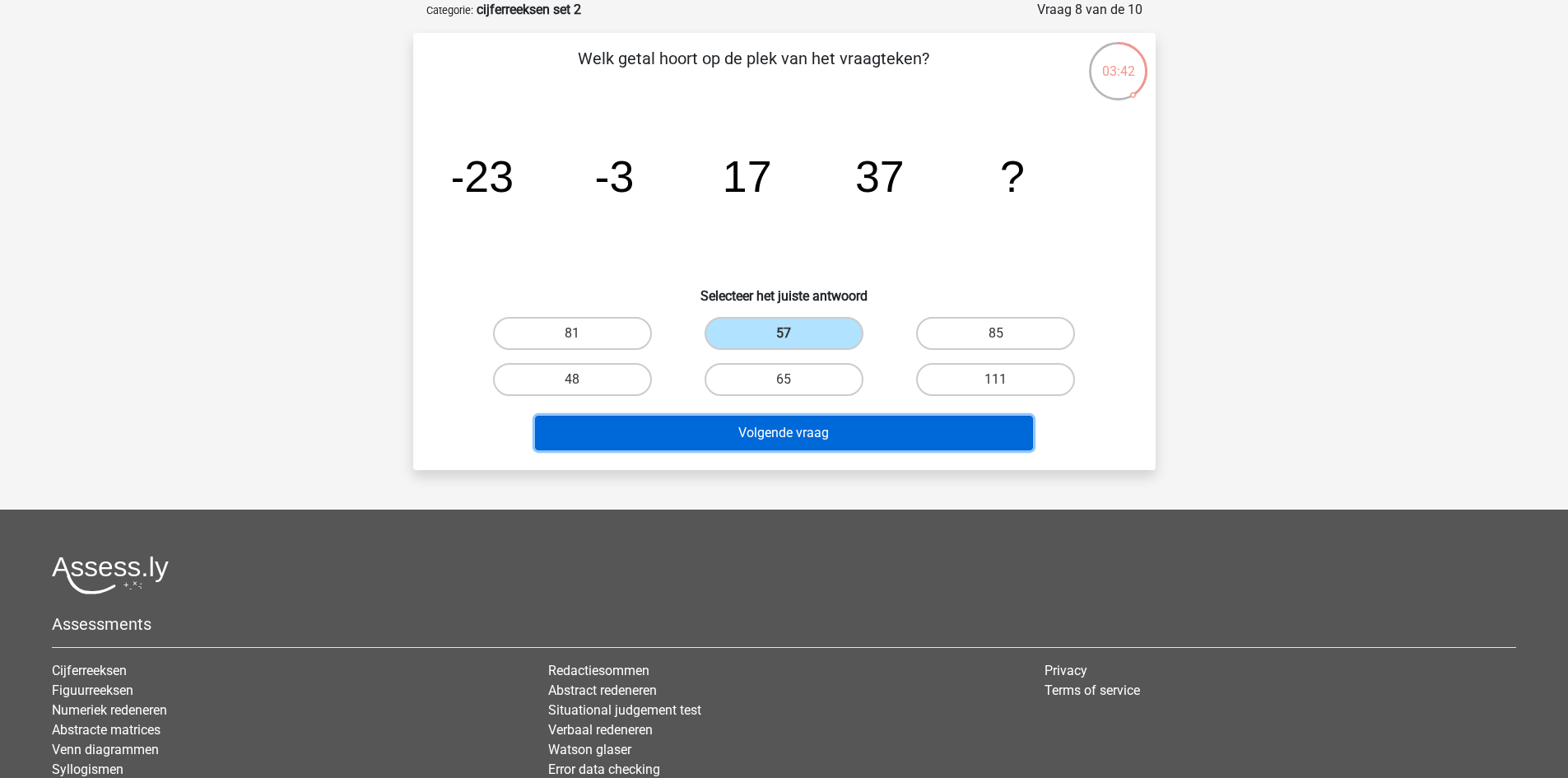
click at [825, 438] on button "Volgende vraag" at bounding box center [784, 433] width 498 height 35
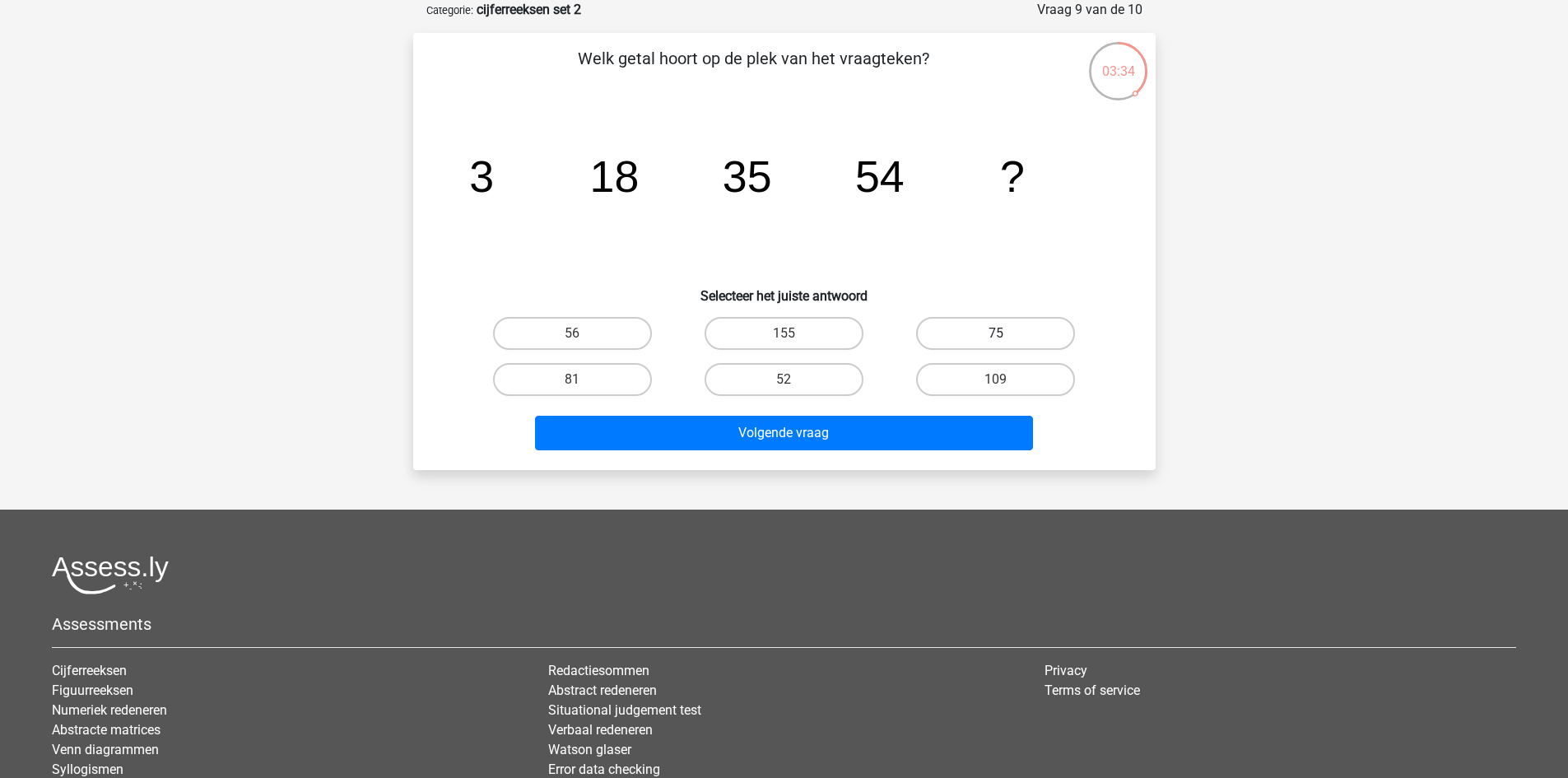
click at [972, 334] on label "75" at bounding box center [995, 334] width 159 height 33
click at [996, 334] on input "75" at bounding box center [1001, 339] width 10 height 10
radio input "true"
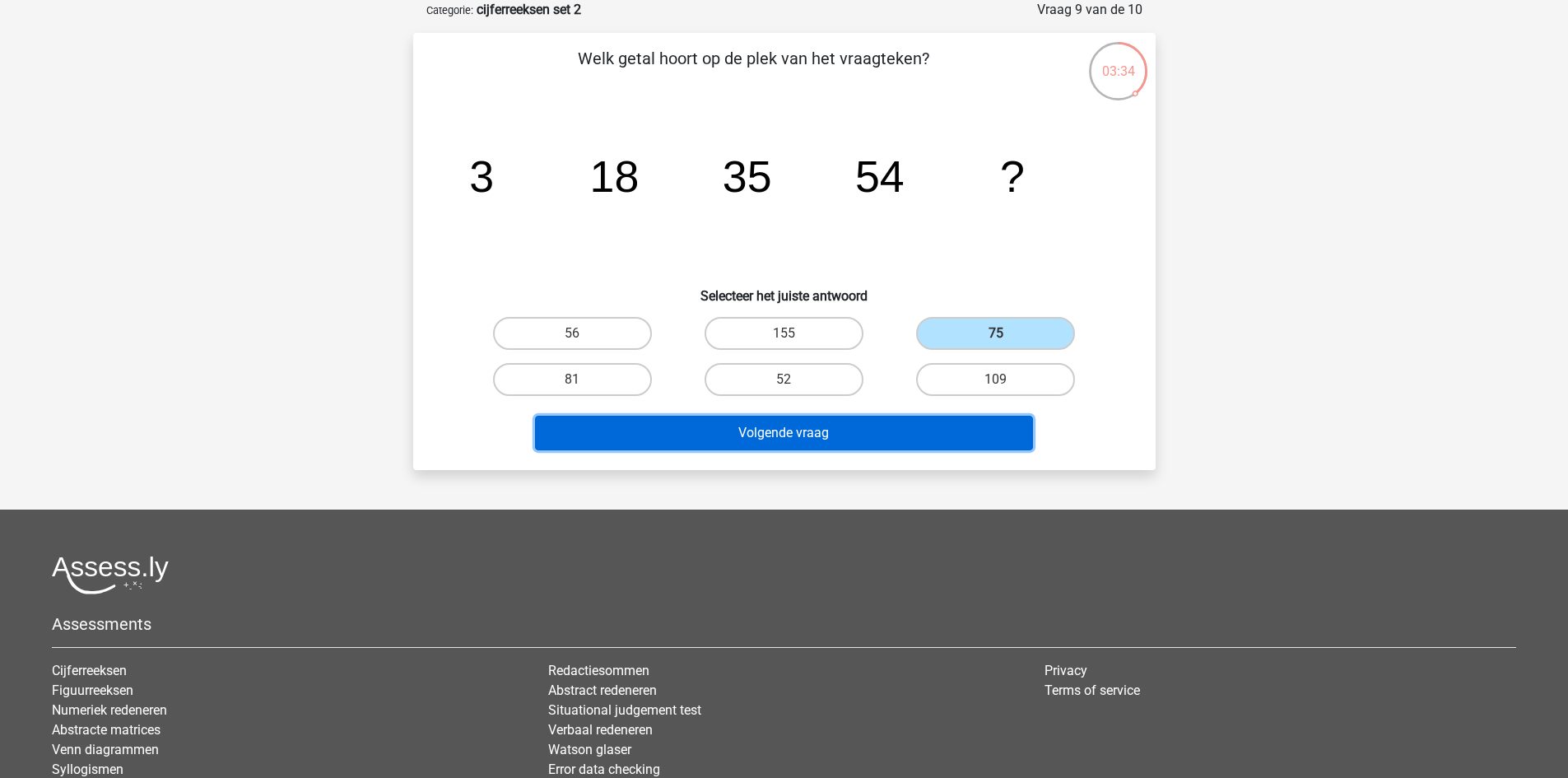
click at [933, 424] on button "Volgende vraag" at bounding box center [784, 433] width 498 height 35
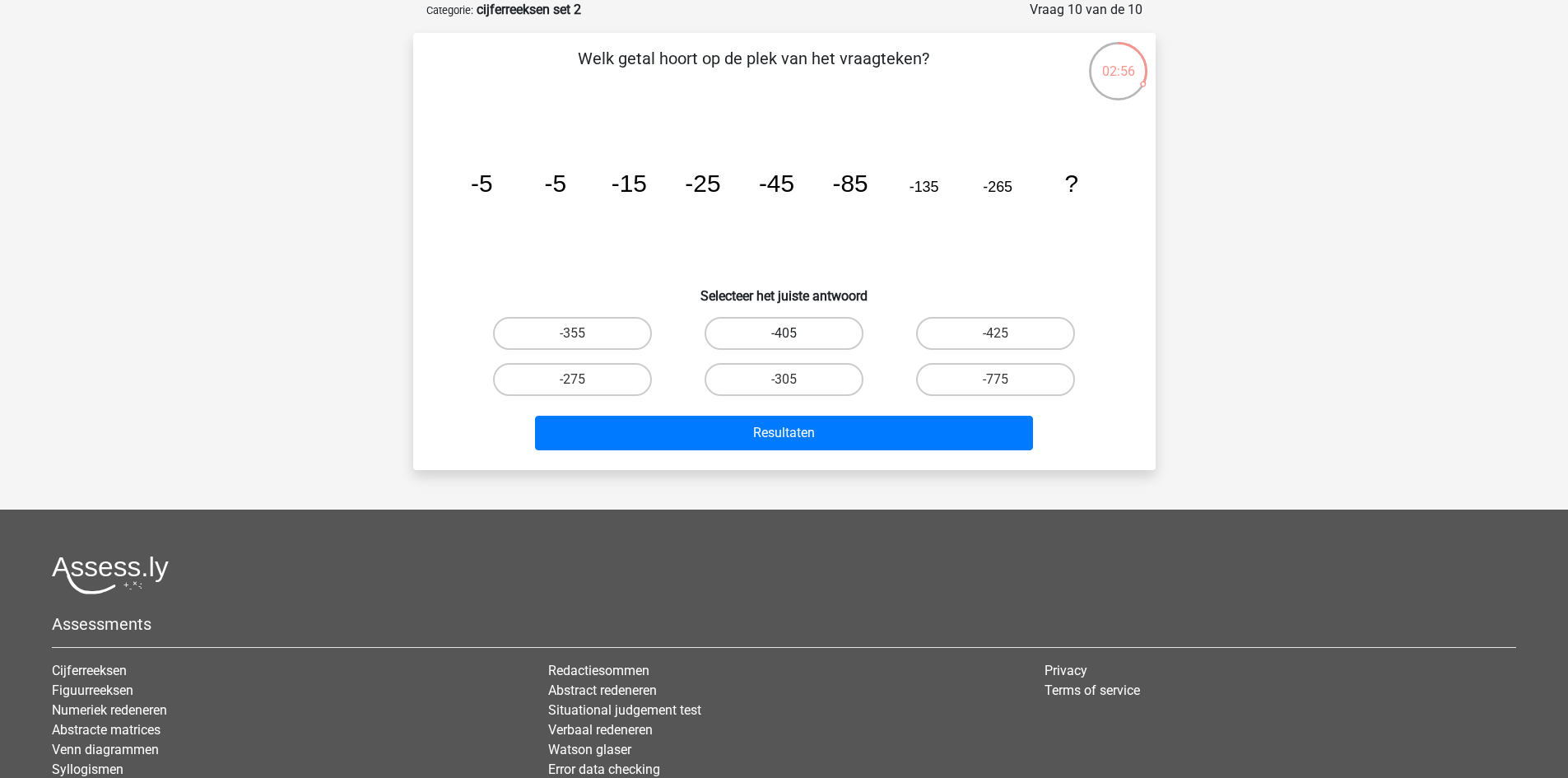
click at [834, 320] on label "-405" at bounding box center [784, 334] width 159 height 33
click at [794, 334] on input "-405" at bounding box center [789, 339] width 10 height 10
radio input "true"
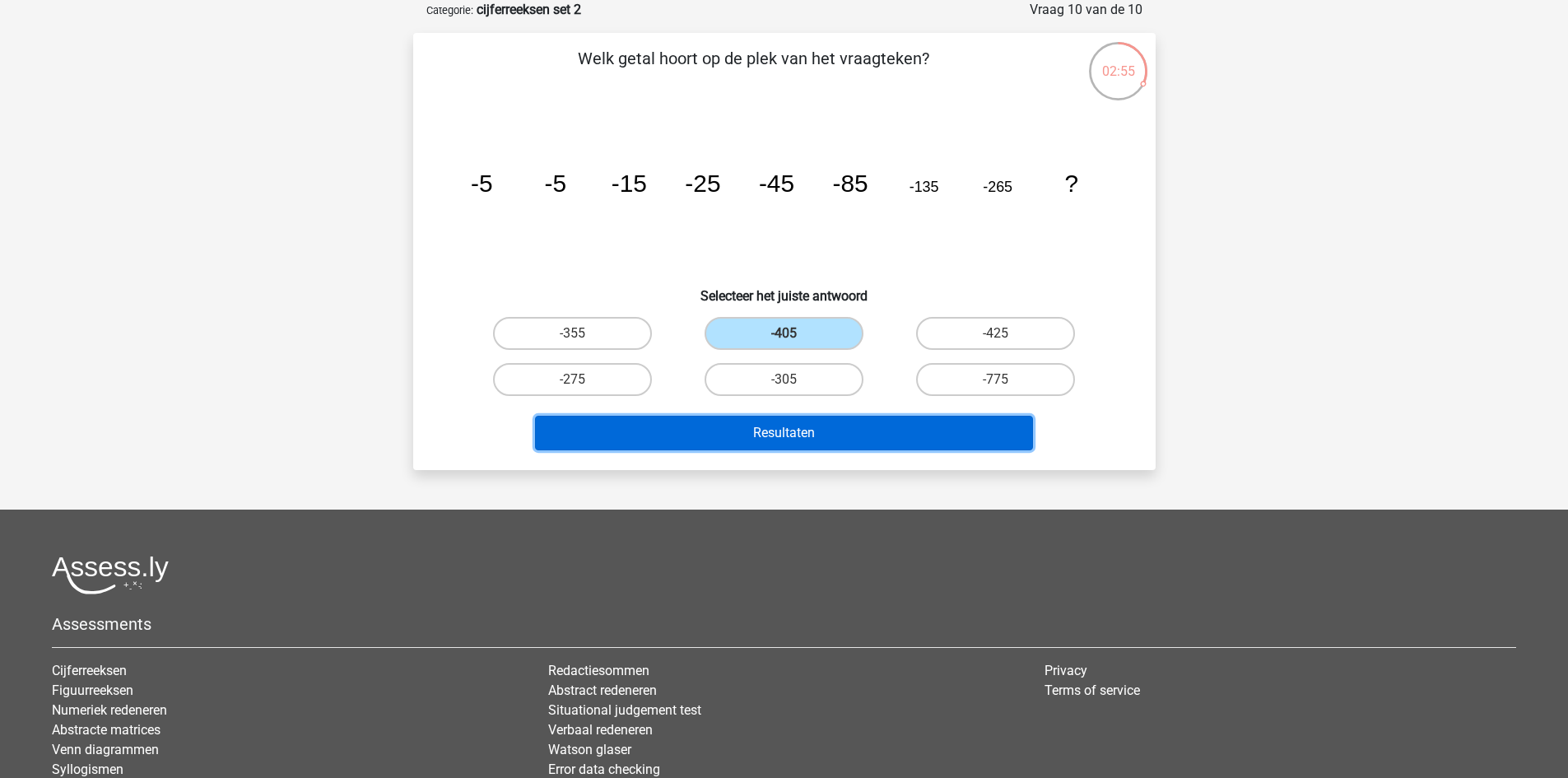
click at [850, 424] on button "Resultaten" at bounding box center [784, 433] width 498 height 35
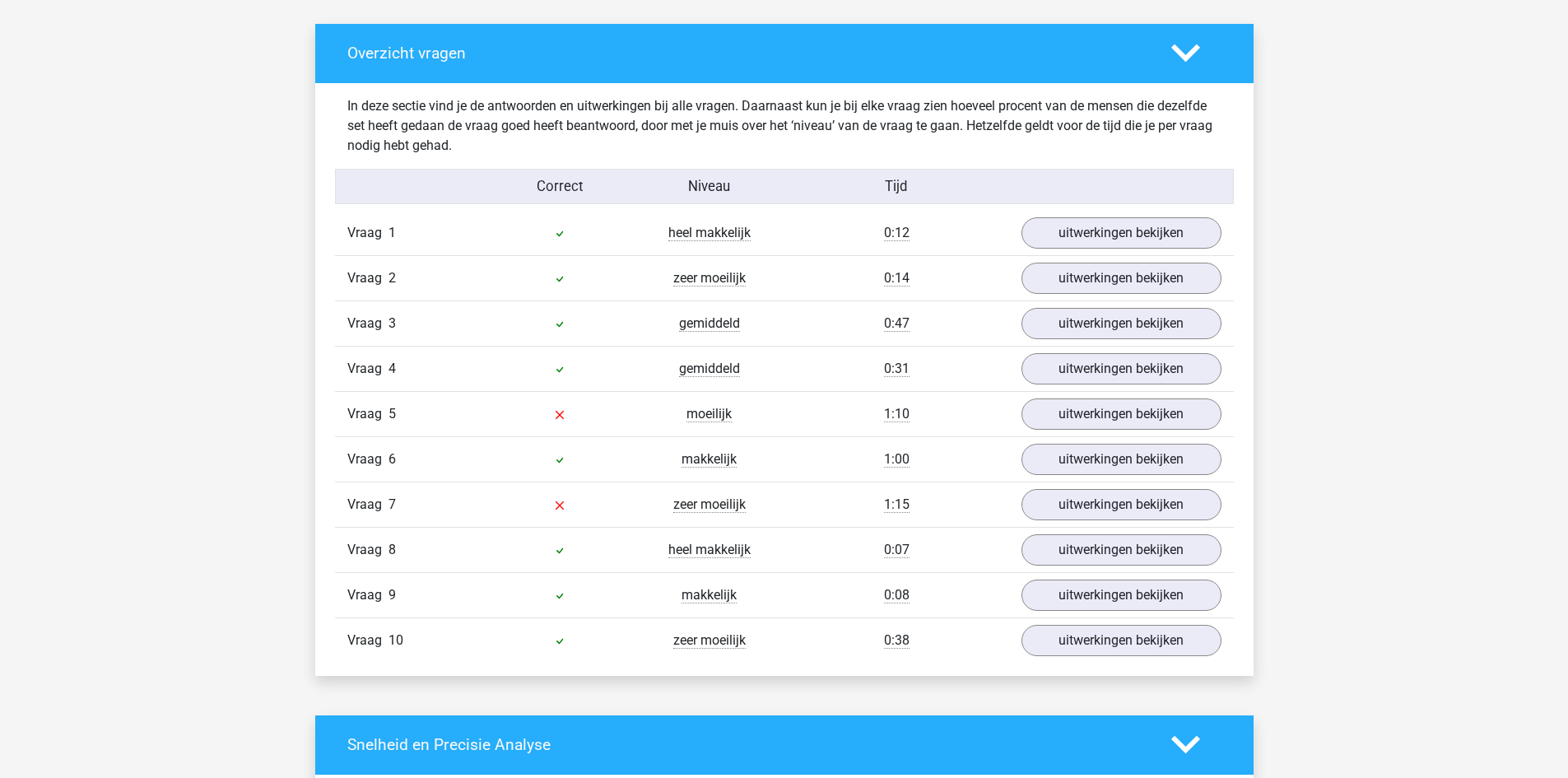
scroll to position [906, 0]
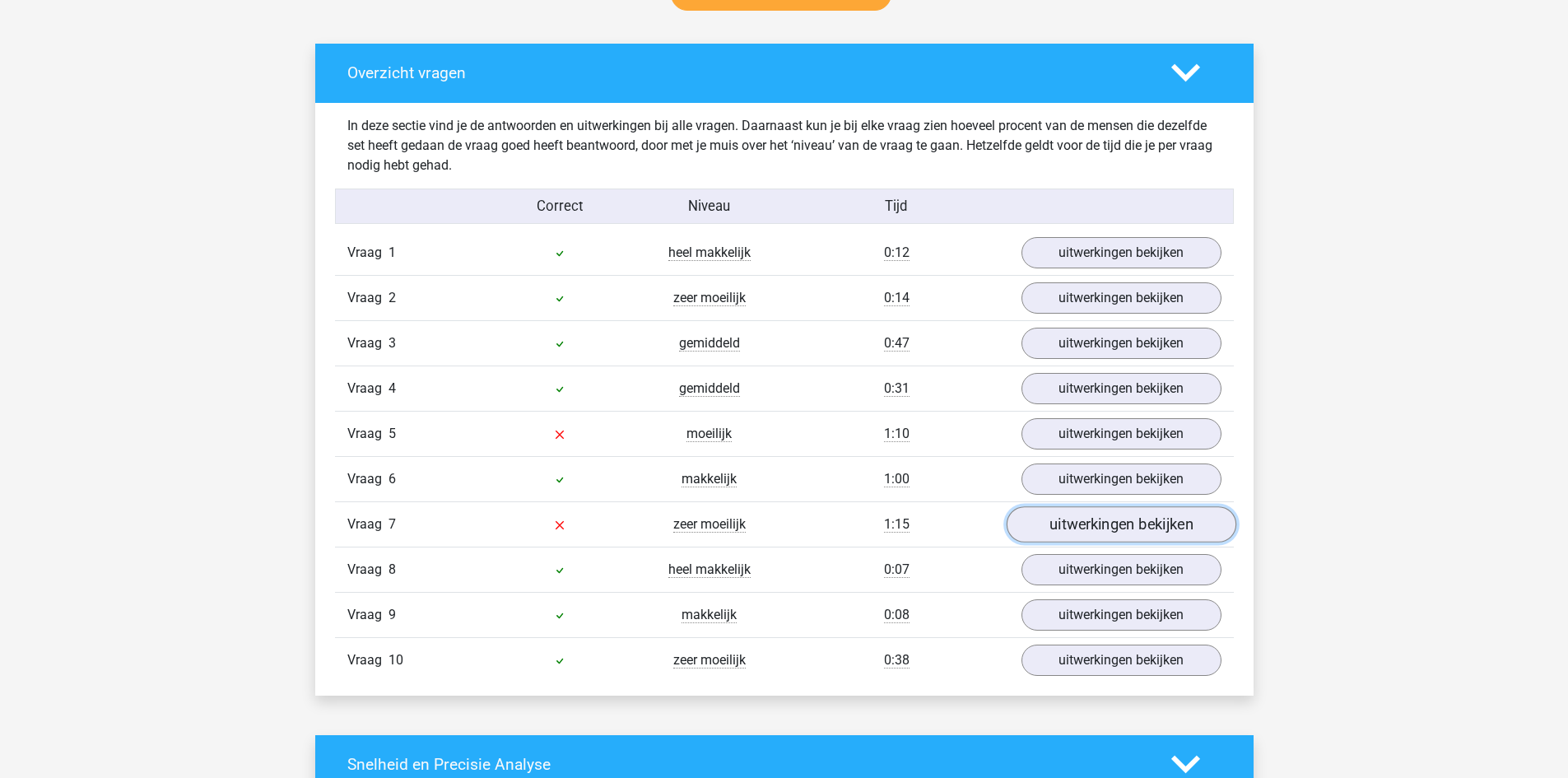
click at [1074, 526] on link "uitwerkingen bekijken" at bounding box center [1120, 525] width 230 height 36
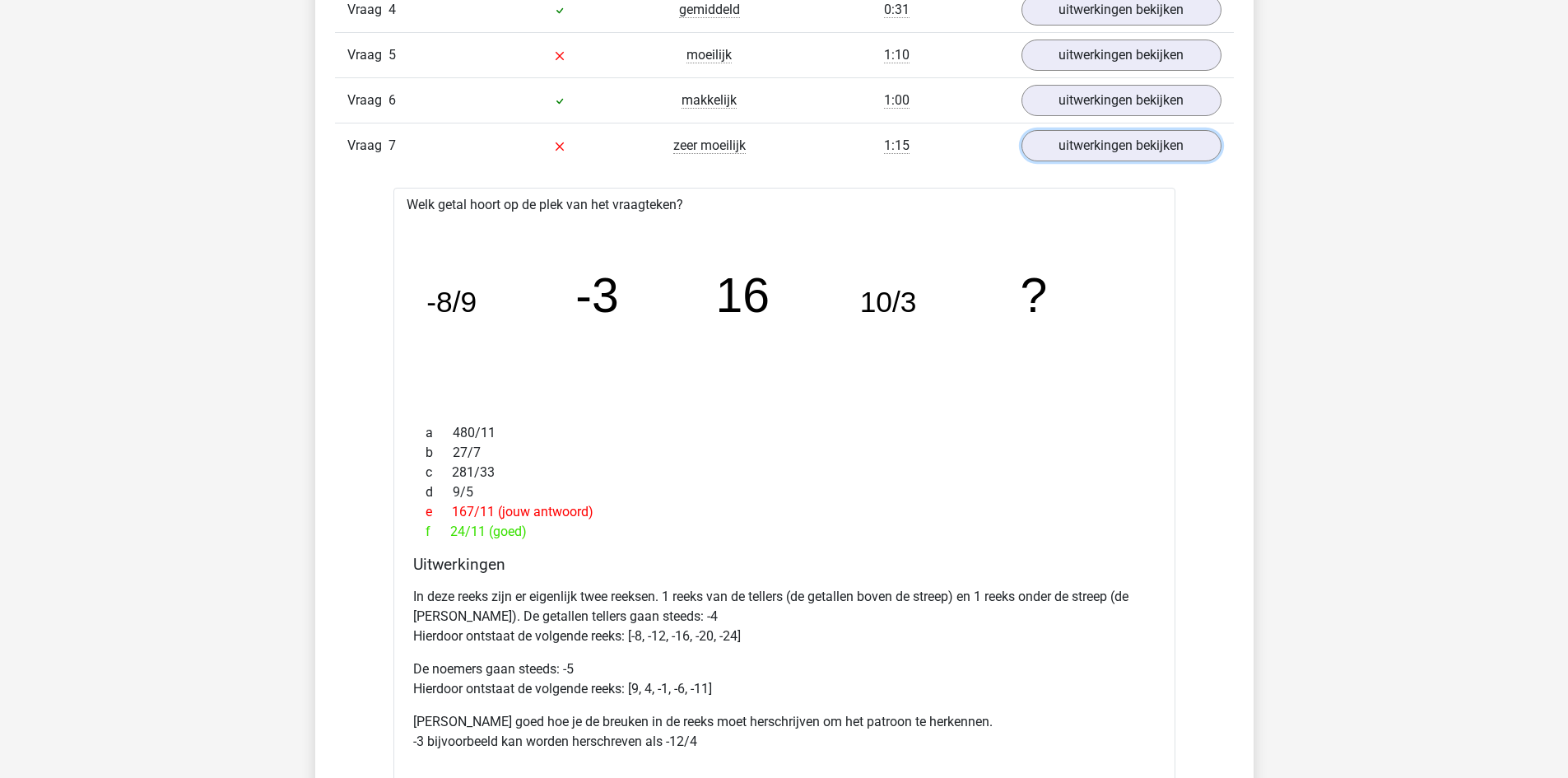
scroll to position [1235, 0]
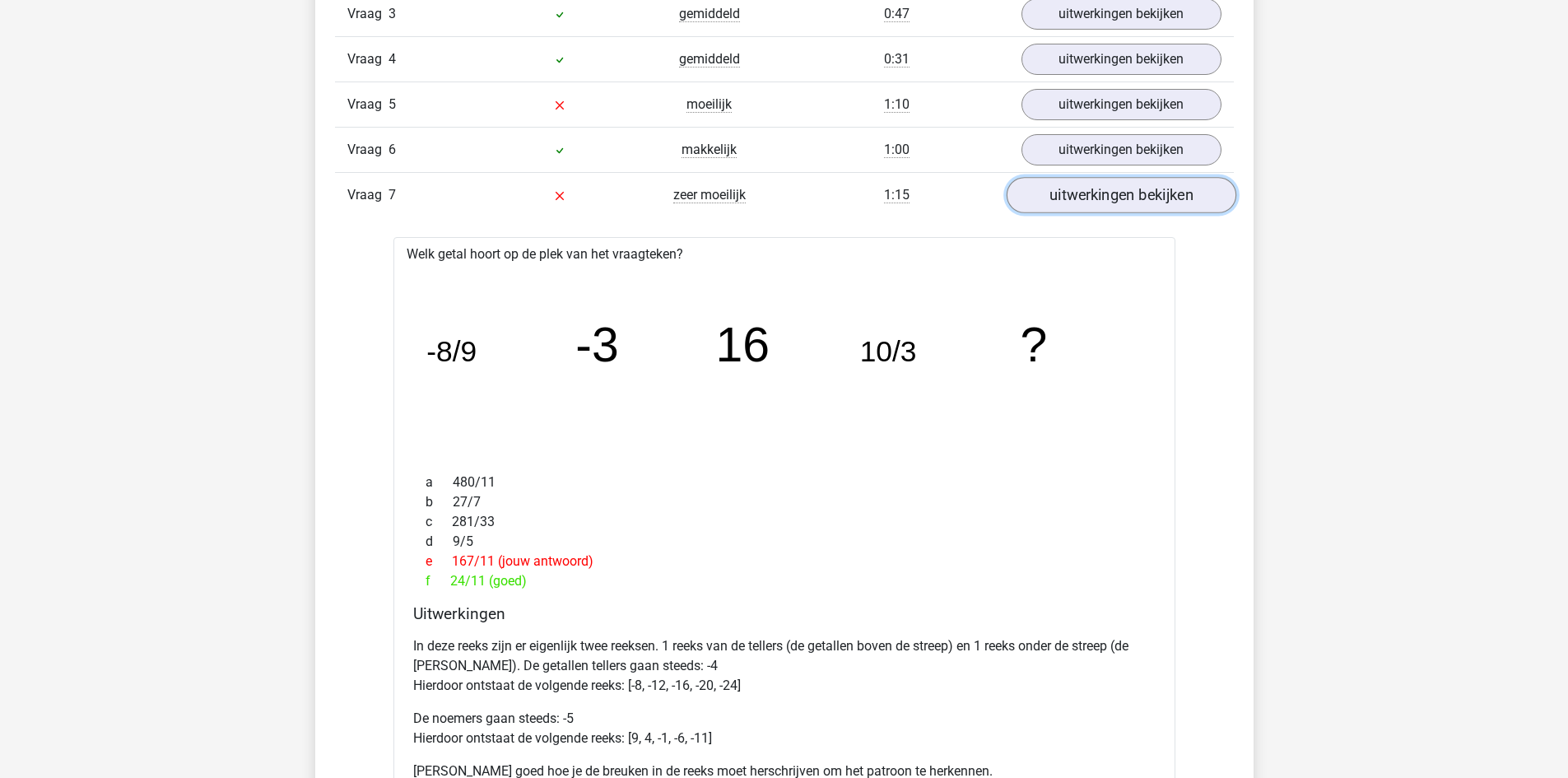
click at [1134, 200] on link "uitwerkingen bekijken" at bounding box center [1120, 195] width 230 height 36
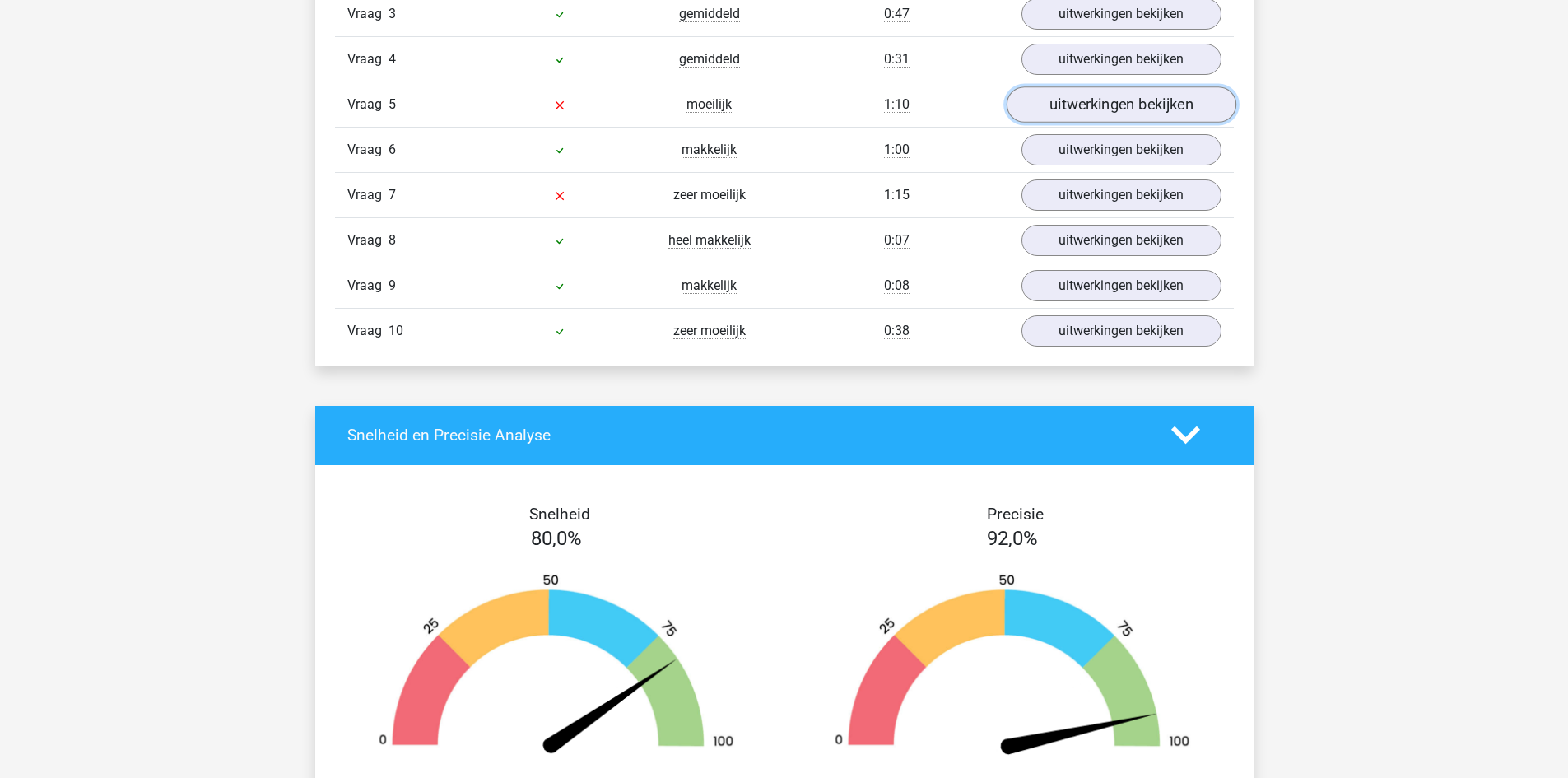
click at [1122, 113] on link "uitwerkingen bekijken" at bounding box center [1120, 105] width 230 height 36
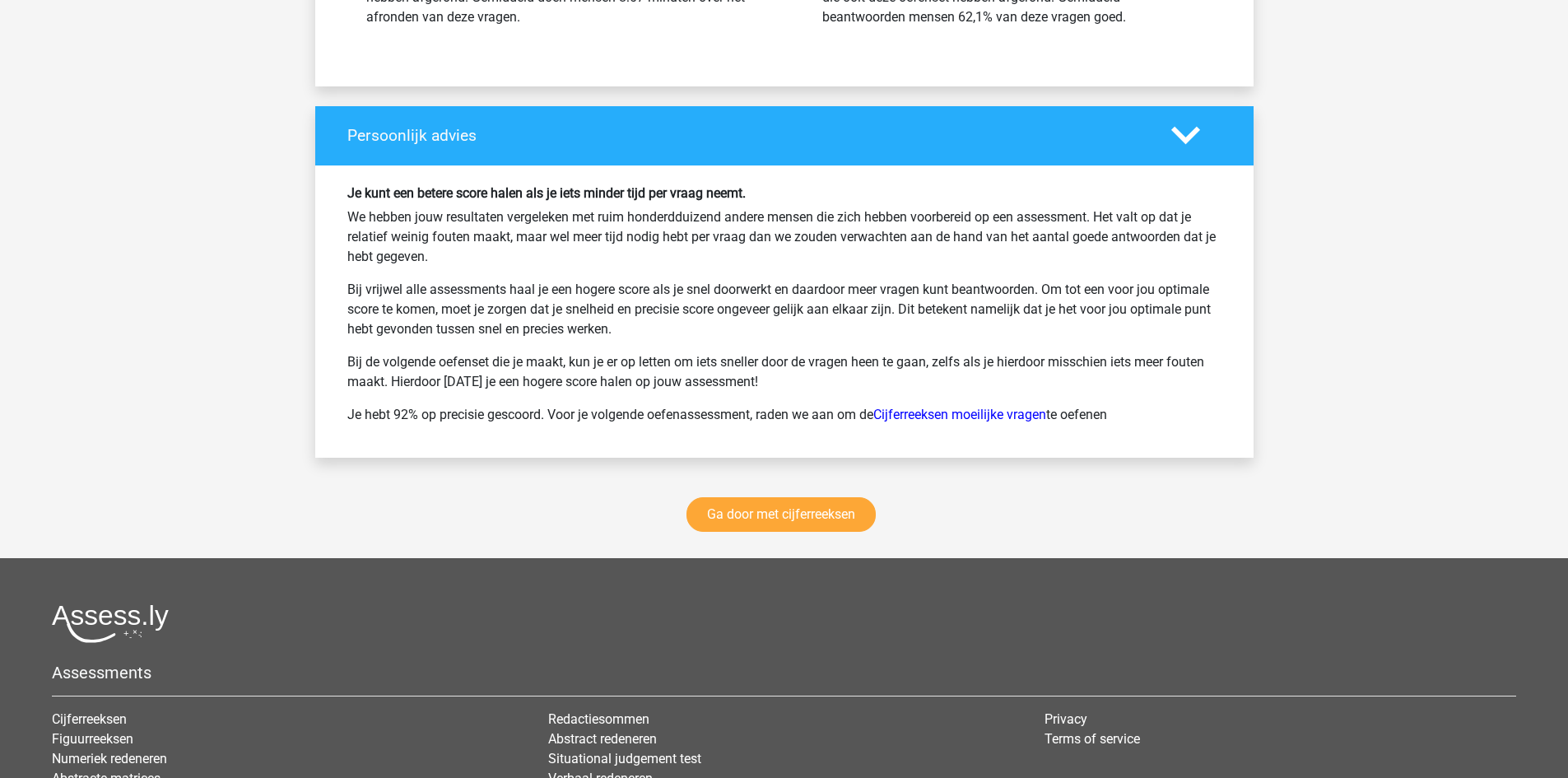
scroll to position [3145, 0]
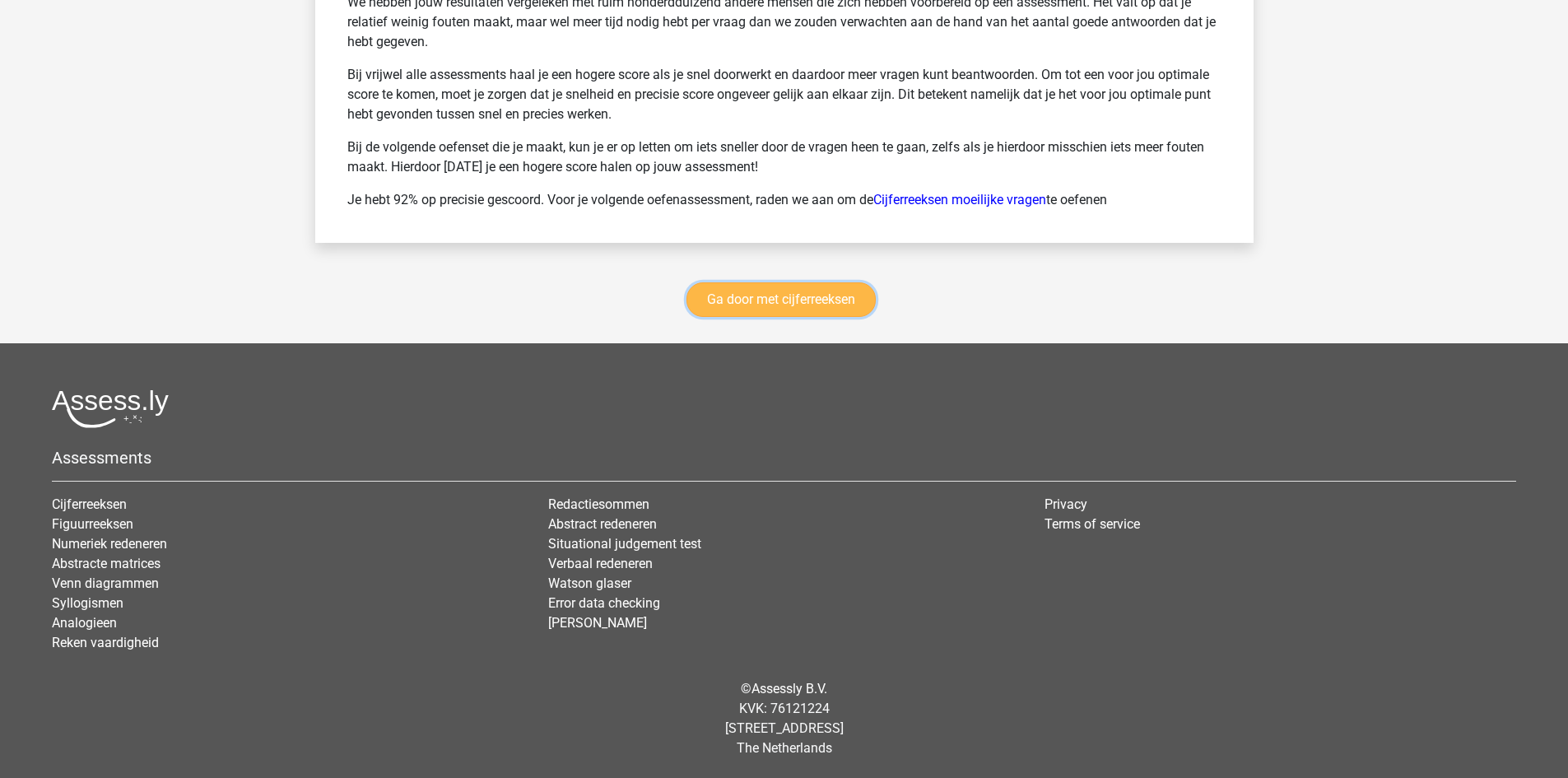
click at [842, 292] on link "Ga door met cijferreeksen" at bounding box center [781, 300] width 189 height 35
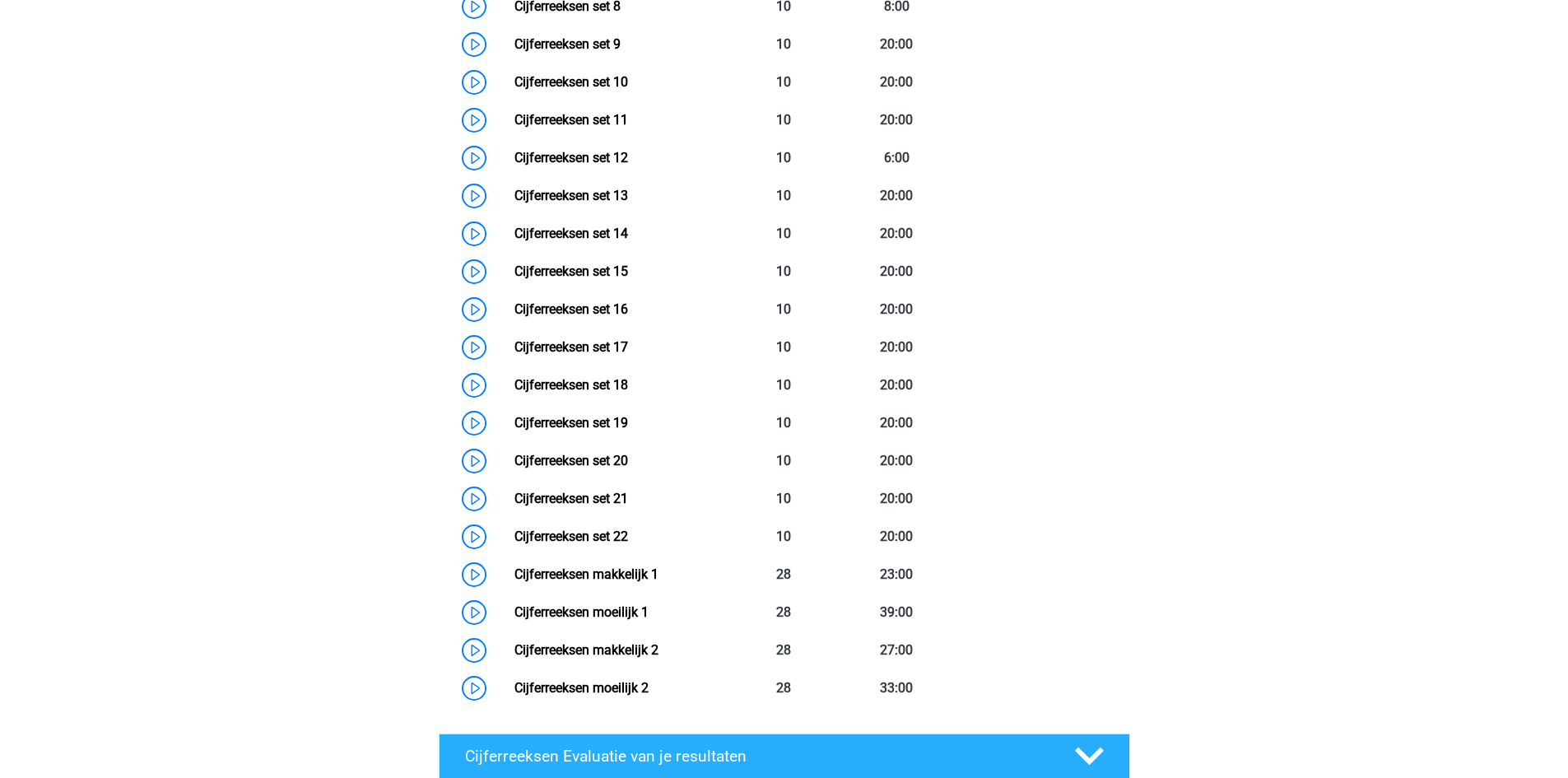
scroll to position [900, 0]
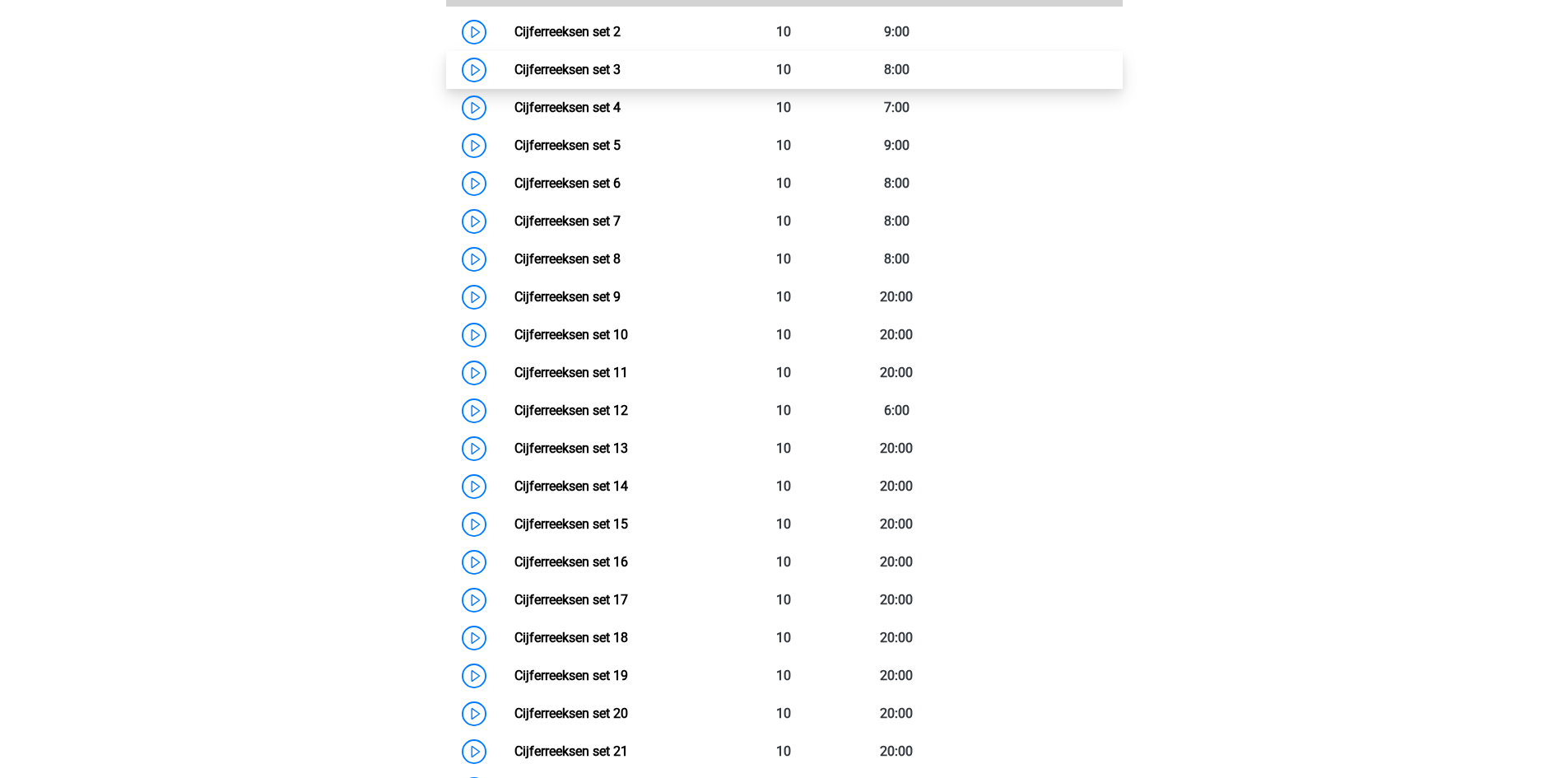
click at [514, 78] on link "Cijferreeksen set 3" at bounding box center [567, 69] width 106 height 16
